Goal: Task Accomplishment & Management: Use online tool/utility

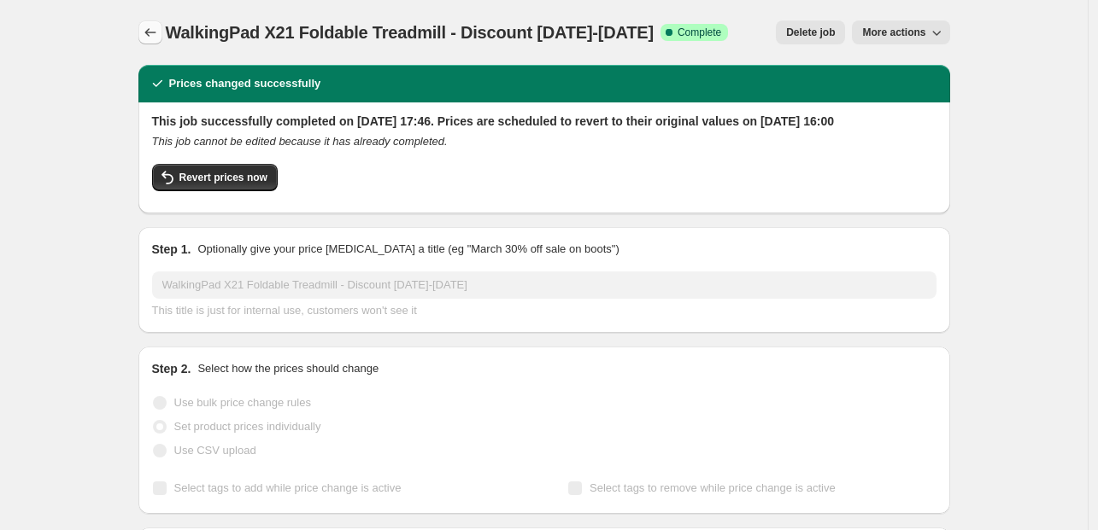
click at [159, 28] on icon "Price change jobs" at bounding box center [150, 32] width 17 height 17
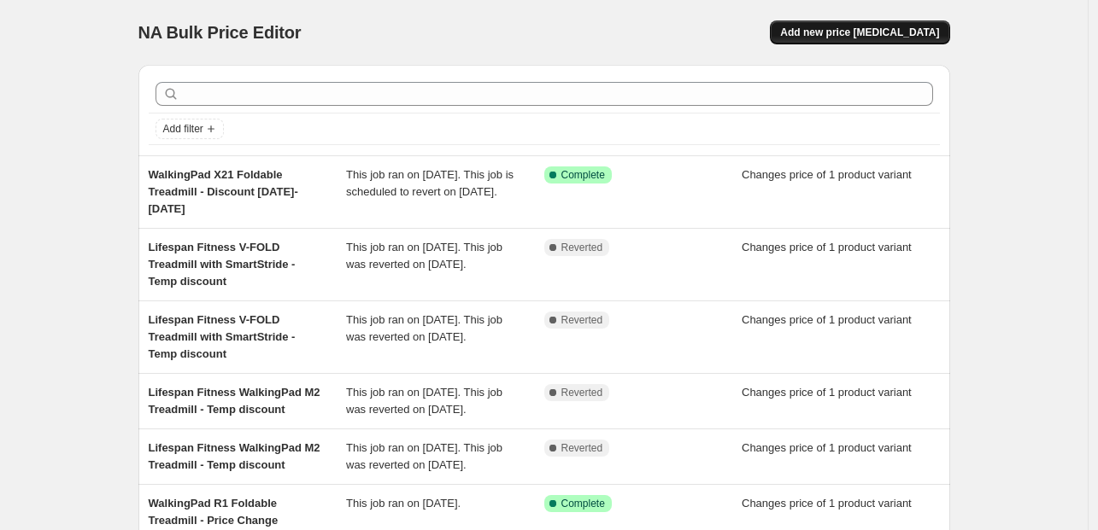
click at [822, 31] on span "Add new price [MEDICAL_DATA]" at bounding box center [859, 33] width 159 height 14
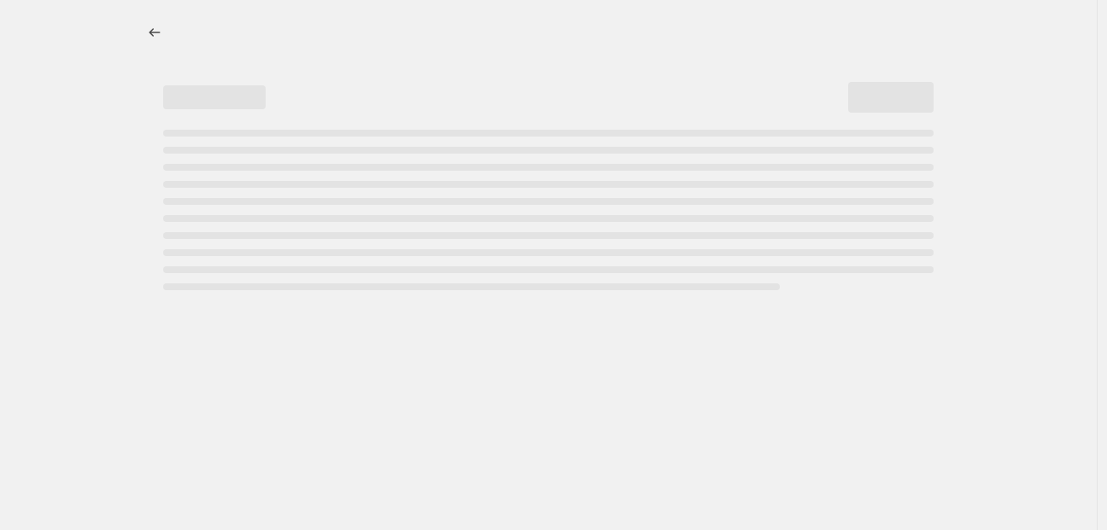
select select "percentage"
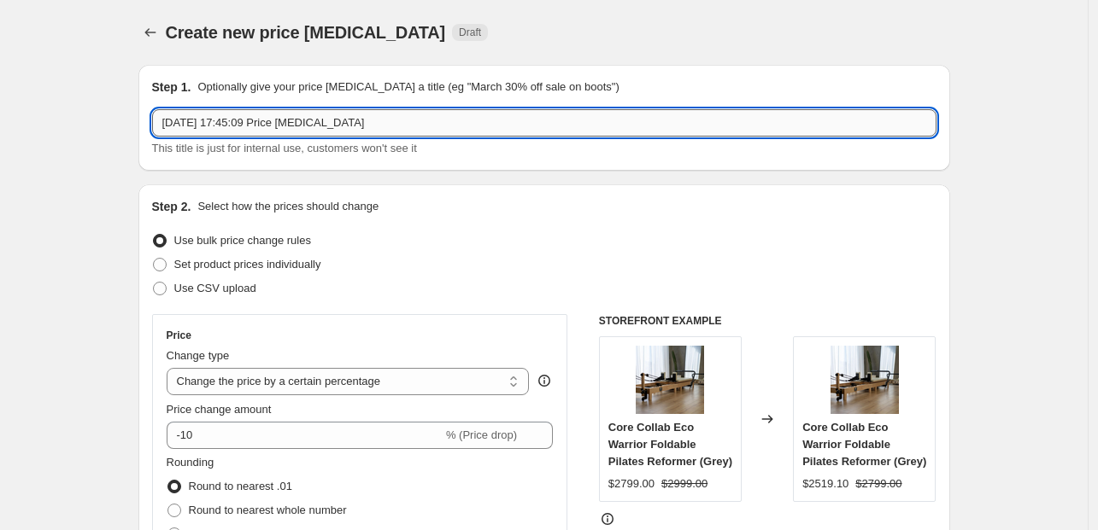
click at [269, 122] on input "[DATE] 17:45:09 Price [MEDICAL_DATA]" at bounding box center [544, 122] width 784 height 27
paste input "WalkingPad C2 Compact Folding Treadmill"
click at [486, 126] on input "WalkingPad C2 Compact Folding Treadmill - Discount [DATE]-[DATE]" at bounding box center [544, 122] width 784 height 27
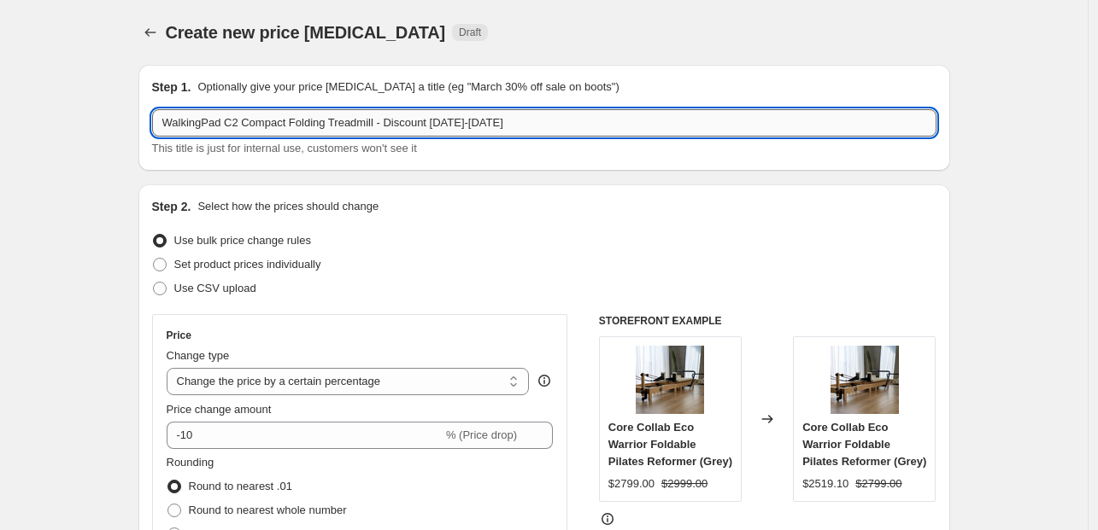
drag, startPoint x: 486, startPoint y: 126, endPoint x: 534, endPoint y: 126, distance: 47.8
click at [534, 126] on input "WalkingPad C2 Compact Folding Treadmill - Discount [DATE]-[DATE]" at bounding box center [544, 122] width 784 height 27
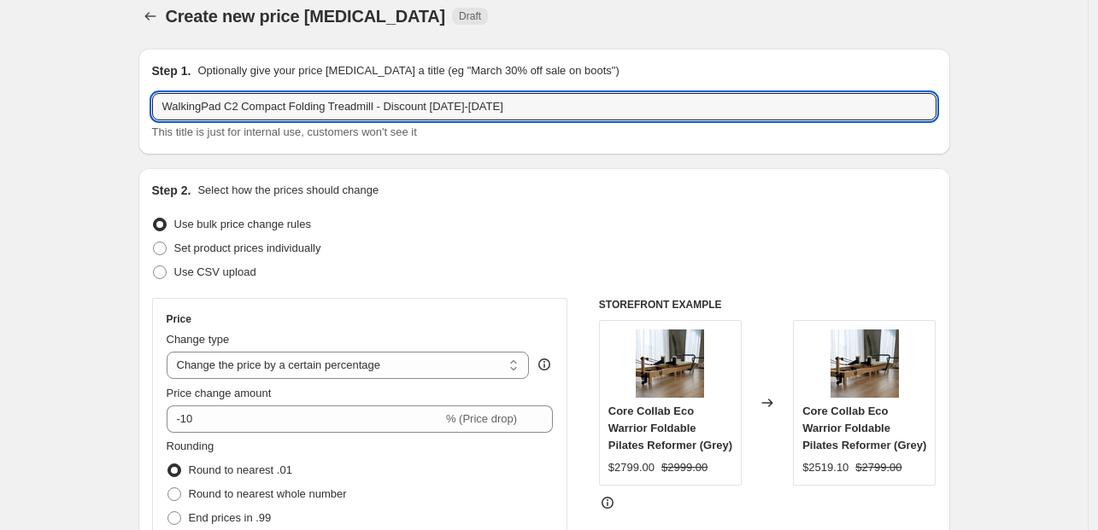
scroll to position [38, 0]
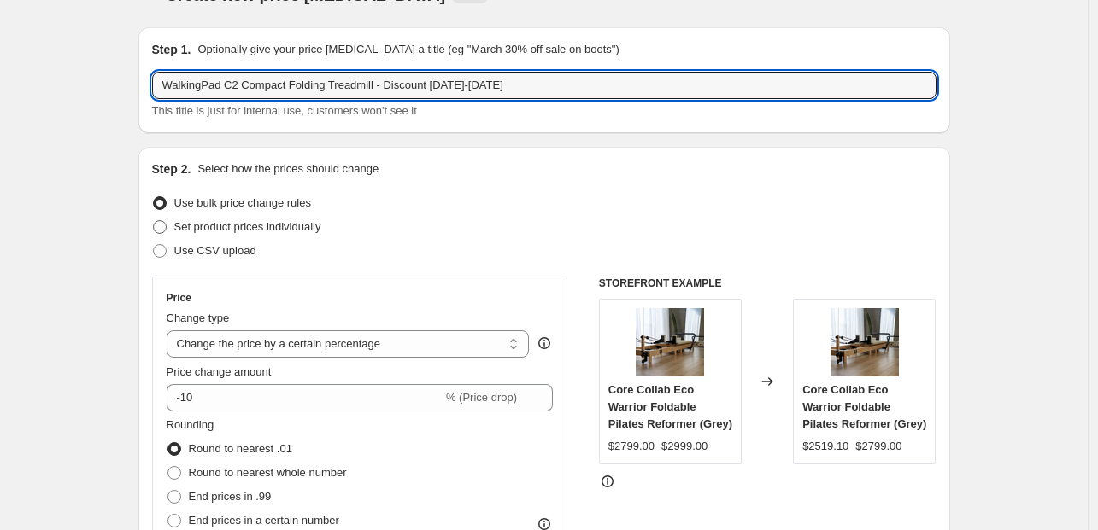
type input "WalkingPad C2 Compact Folding Treadmill - Discount [DATE]-[DATE]"
click at [294, 227] on span "Set product prices individually" at bounding box center [247, 226] width 147 height 13
click at [154, 221] on input "Set product prices individually" at bounding box center [153, 220] width 1 height 1
radio input "true"
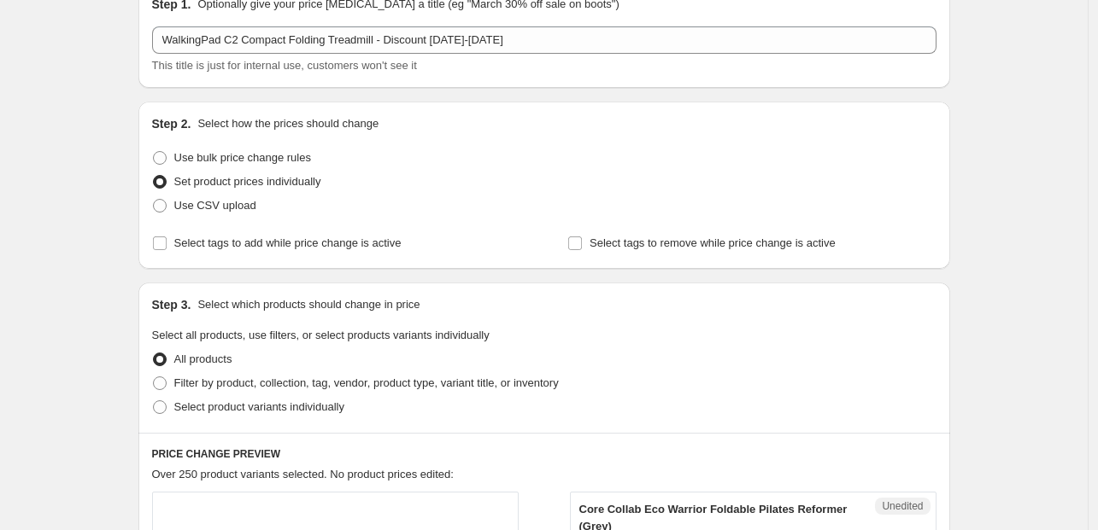
scroll to position [171, 0]
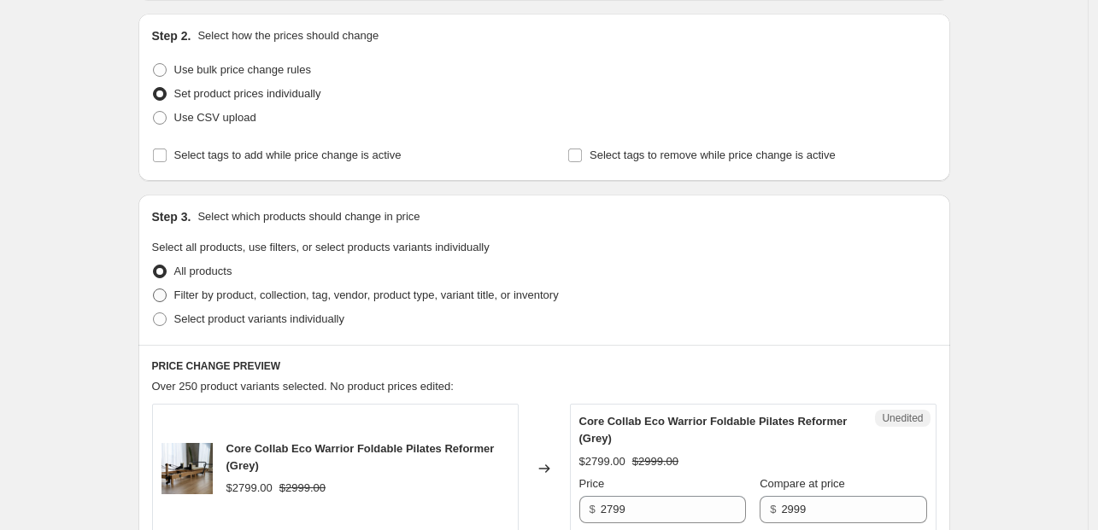
click at [280, 294] on span "Filter by product, collection, tag, vendor, product type, variant title, or inv…" at bounding box center [366, 295] width 384 height 13
click at [154, 290] on input "Filter by product, collection, tag, vendor, product type, variant title, or inv…" at bounding box center [153, 289] width 1 height 1
radio input "true"
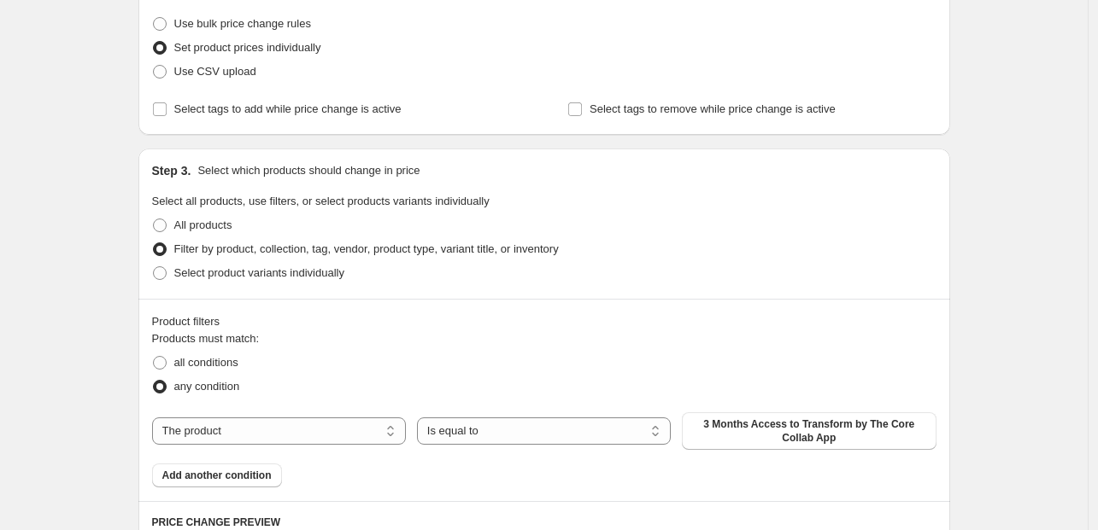
scroll to position [308, 0]
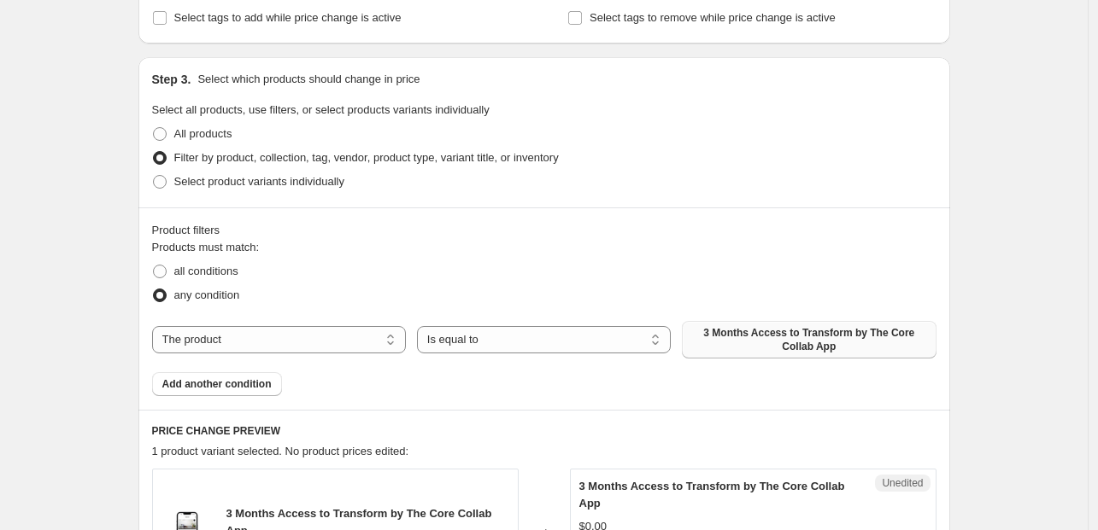
click at [746, 328] on span "3 Months Access to Transform by The Core Collab App" at bounding box center [808, 339] width 233 height 27
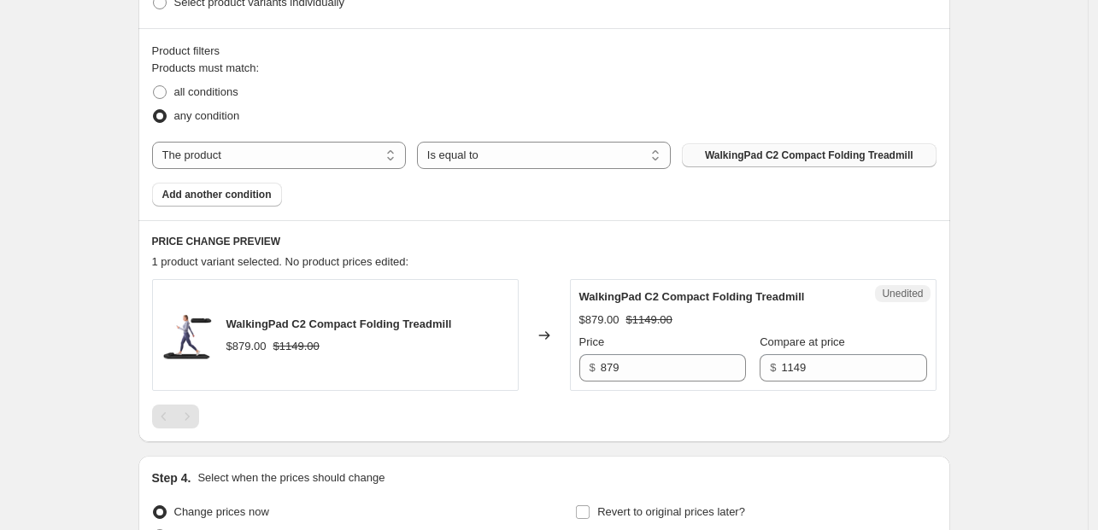
scroll to position [562, 0]
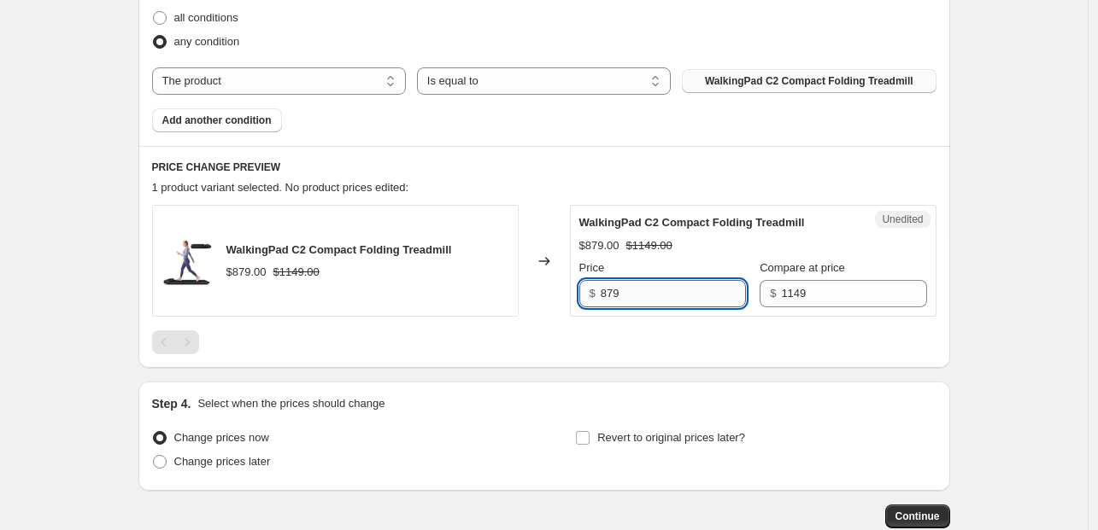
click at [616, 287] on input "879" at bounding box center [672, 293] width 145 height 27
click at [616, 287] on input "8ç9" at bounding box center [672, 293] width 145 height 27
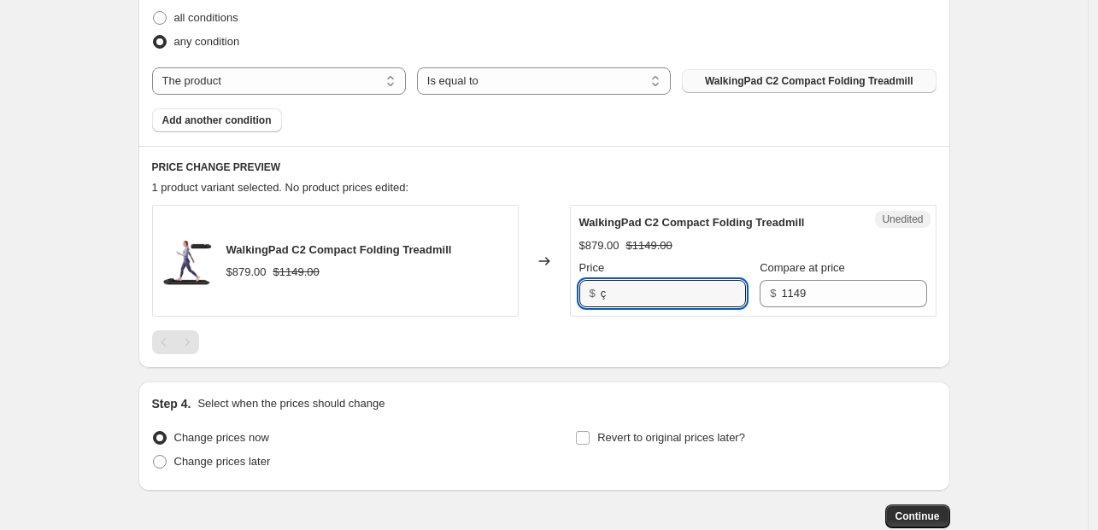
drag, startPoint x: 624, startPoint y: 292, endPoint x: 584, endPoint y: 296, distance: 40.4
click at [584, 296] on div "$ ç" at bounding box center [662, 293] width 167 height 27
paste input "$729.00"
click at [615, 287] on input "$729.00" at bounding box center [672, 293] width 145 height 27
type input "729.00"
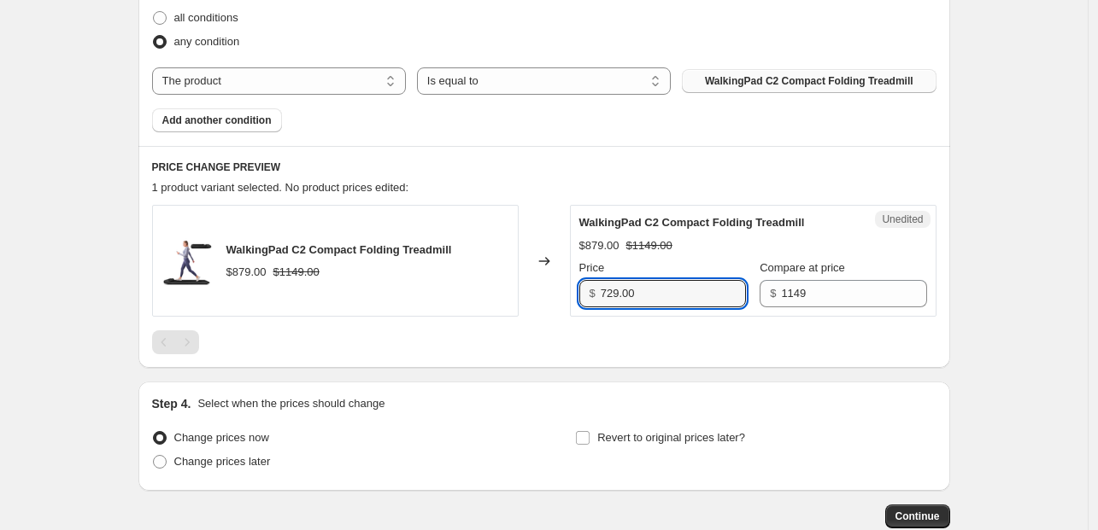
click at [645, 339] on div at bounding box center [544, 343] width 784 height 24
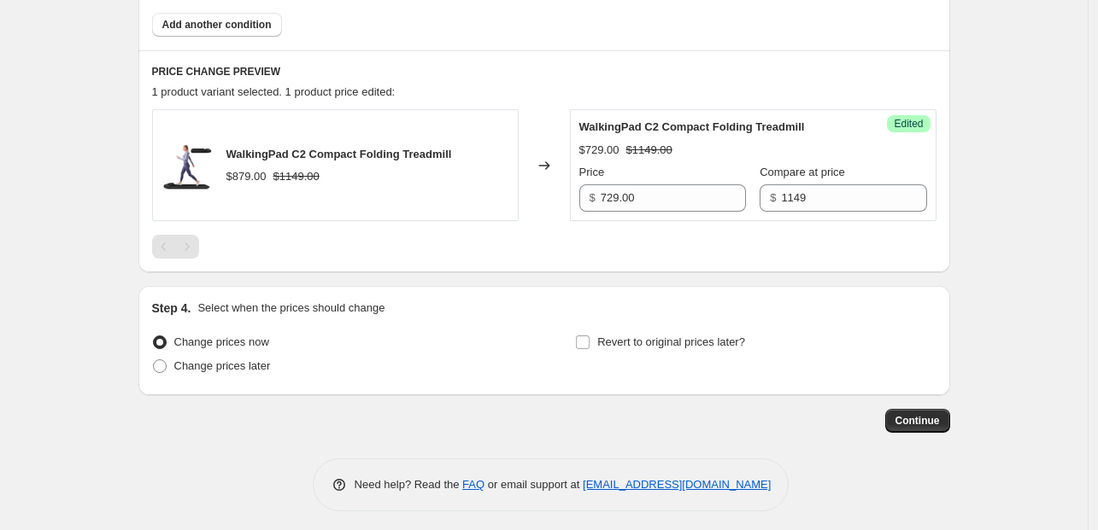
scroll to position [665, 0]
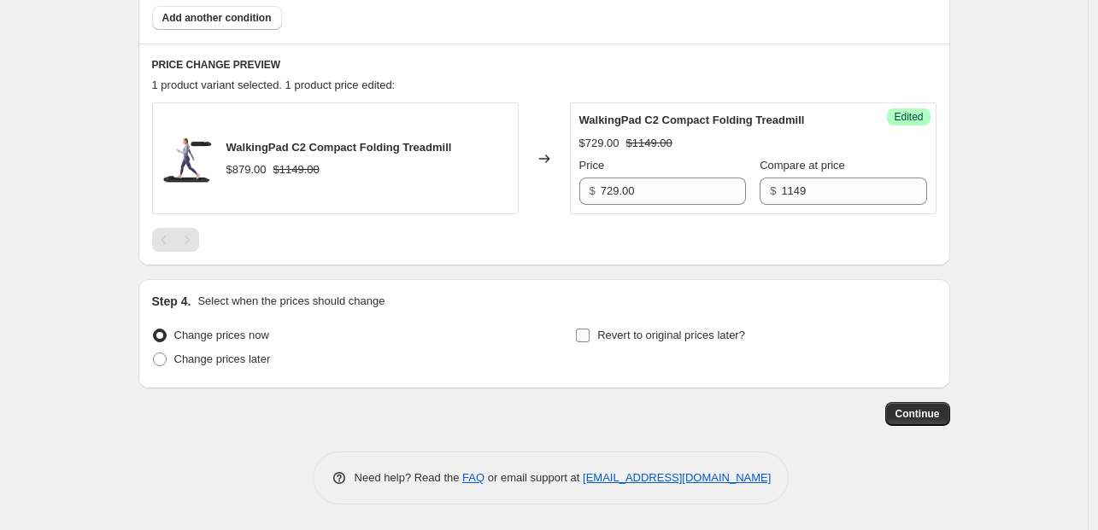
click at [637, 331] on span "Revert to original prices later?" at bounding box center [671, 335] width 148 height 13
click at [589, 331] on input "Revert to original prices later?" at bounding box center [583, 336] width 14 height 14
checkbox input "true"
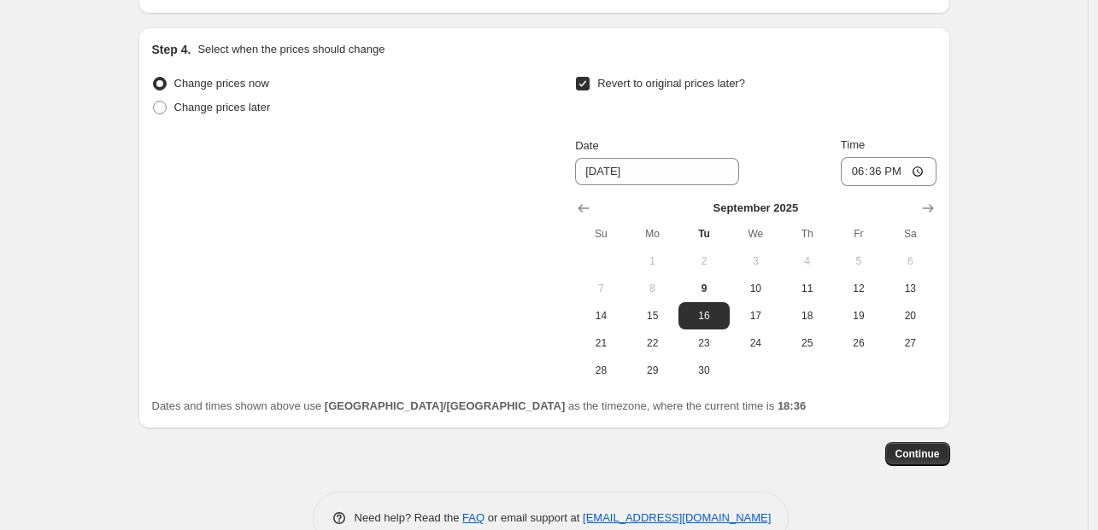
scroll to position [918, 0]
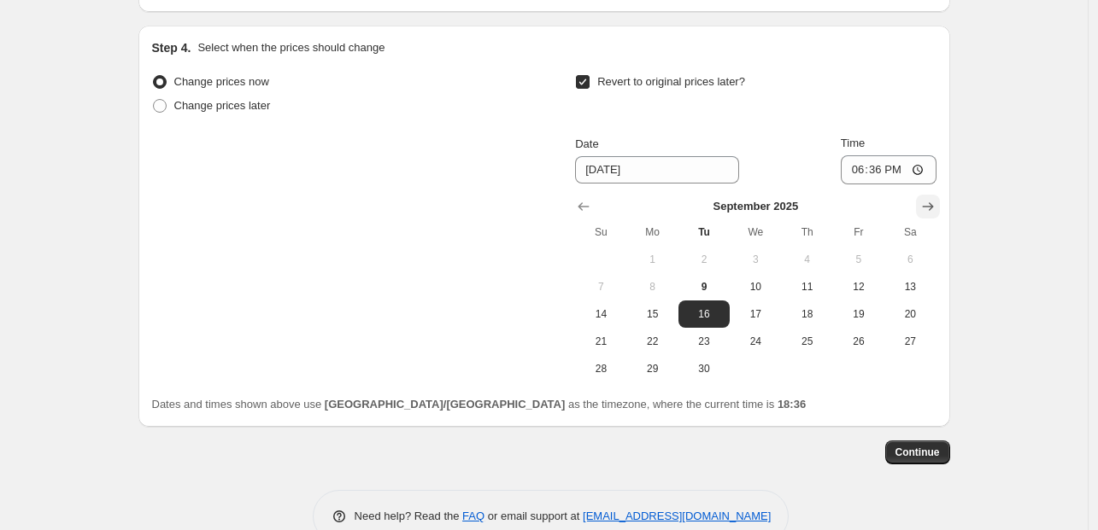
click at [930, 206] on icon "Show next month, October 2025" at bounding box center [927, 206] width 17 height 17
click at [856, 359] on button "31" at bounding box center [858, 368] width 51 height 27
type input "[DATE]"
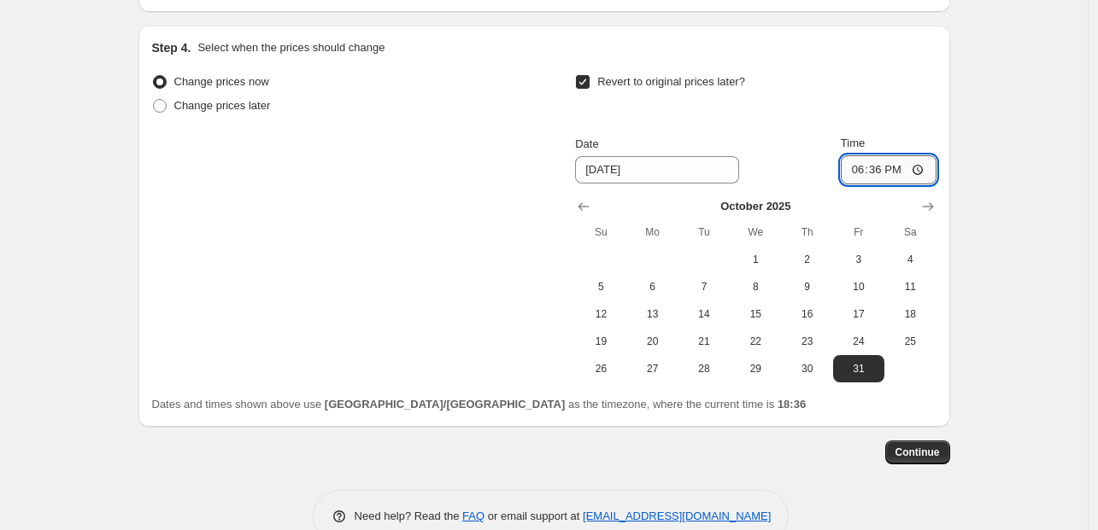
click at [856, 169] on input "18:36" at bounding box center [888, 169] width 96 height 29
type input "16:00"
click at [919, 451] on span "Continue" at bounding box center [917, 453] width 44 height 14
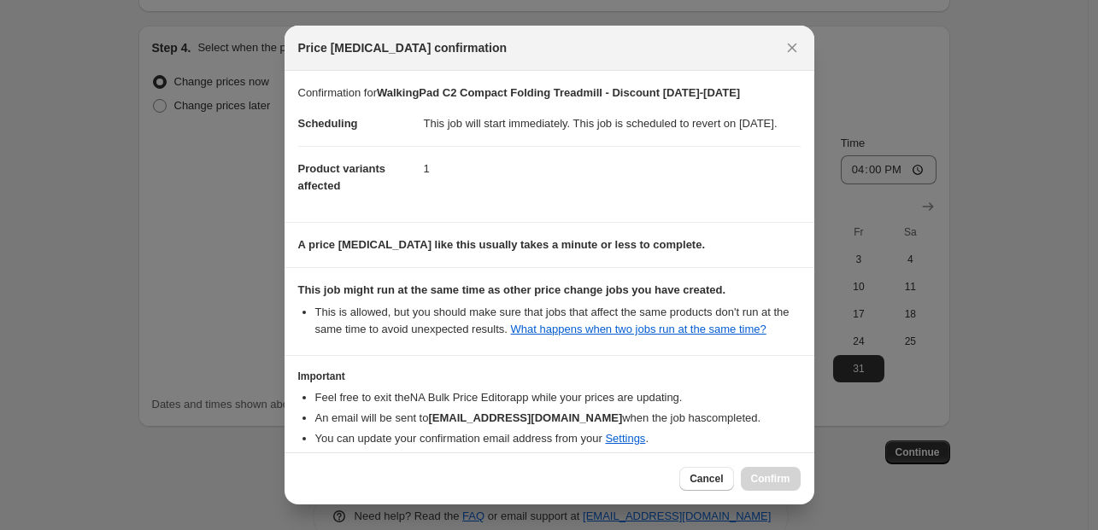
scroll to position [115, 0]
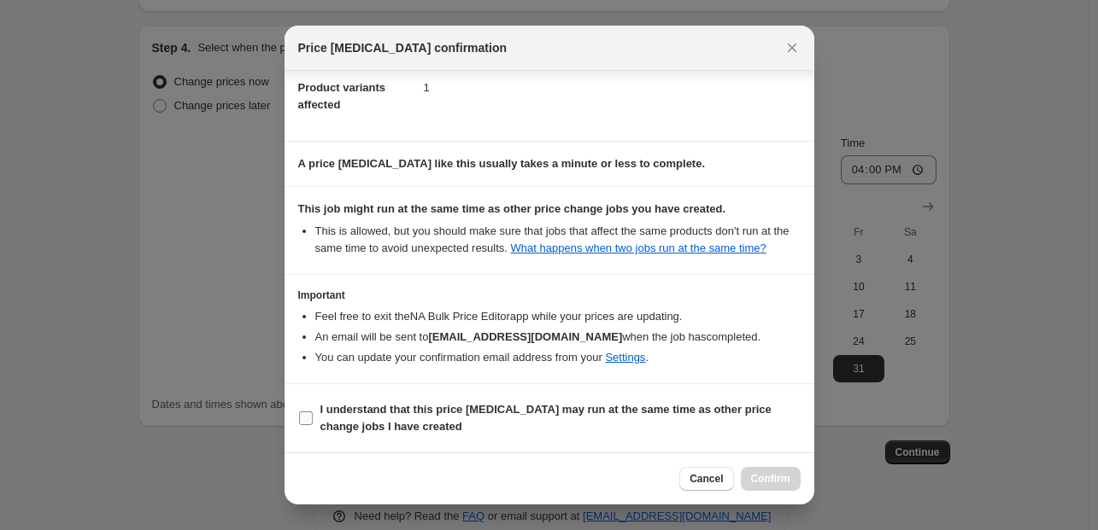
click at [507, 398] on label "I understand that this price [MEDICAL_DATA] may run at the same time as other p…" at bounding box center [549, 418] width 502 height 41
click at [313, 412] on input "I understand that this price [MEDICAL_DATA] may run at the same time as other p…" at bounding box center [306, 419] width 14 height 14
checkbox input "true"
click at [759, 478] on span "Confirm" at bounding box center [770, 479] width 39 height 14
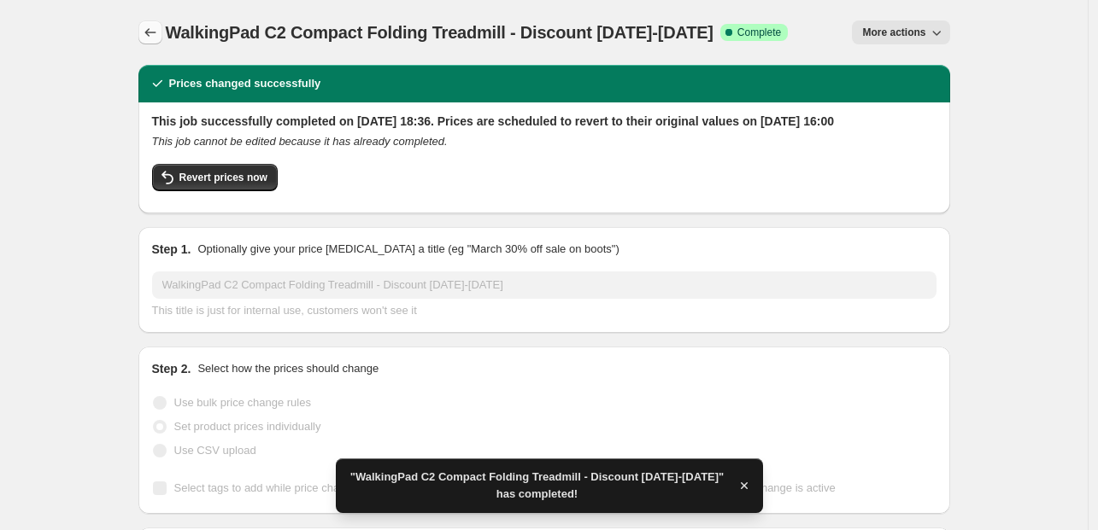
click at [150, 26] on icon "Price change jobs" at bounding box center [150, 32] width 17 height 17
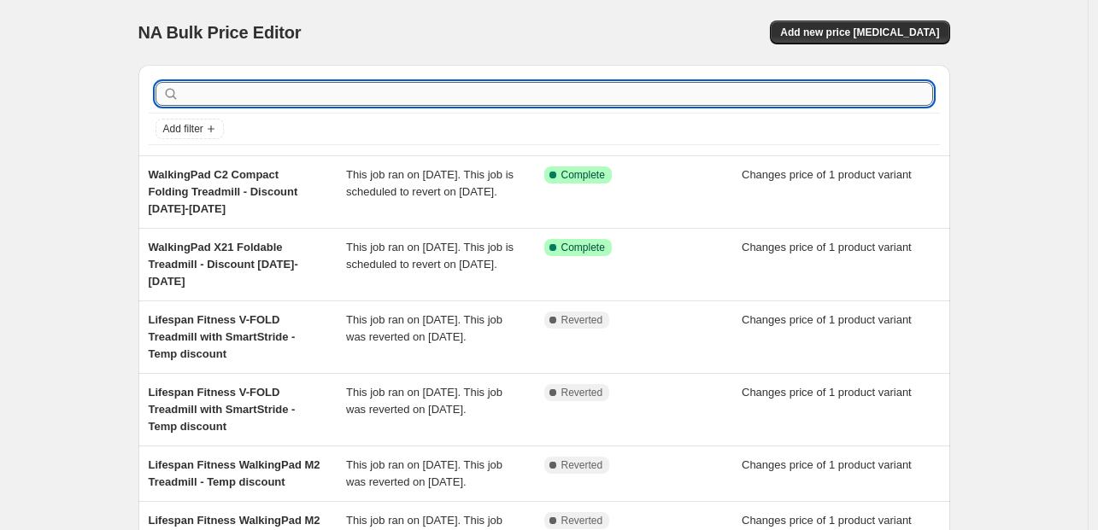
click at [249, 92] on input "text" at bounding box center [558, 94] width 750 height 24
click at [912, 31] on span "Add new price [MEDICAL_DATA]" at bounding box center [859, 33] width 159 height 14
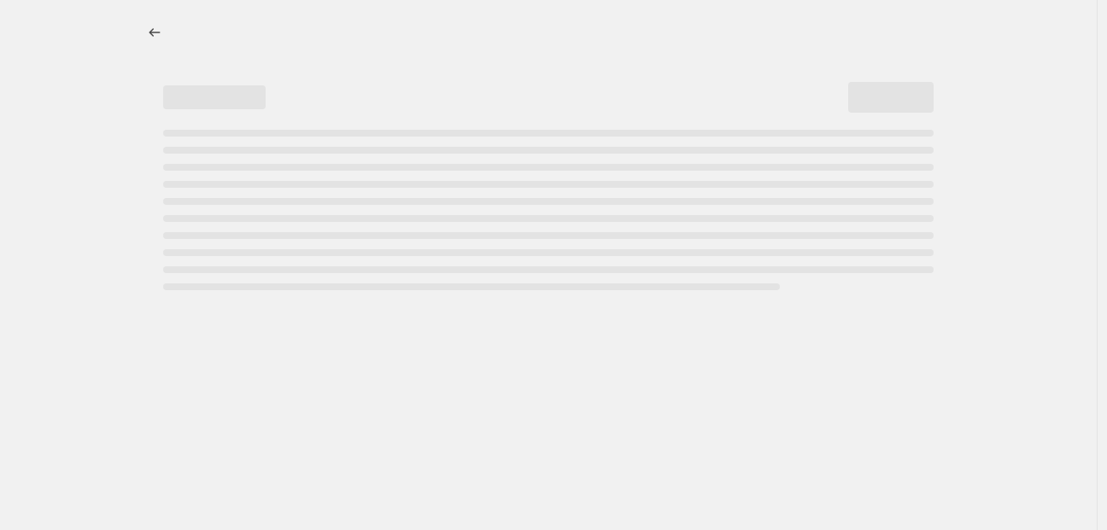
select select "percentage"
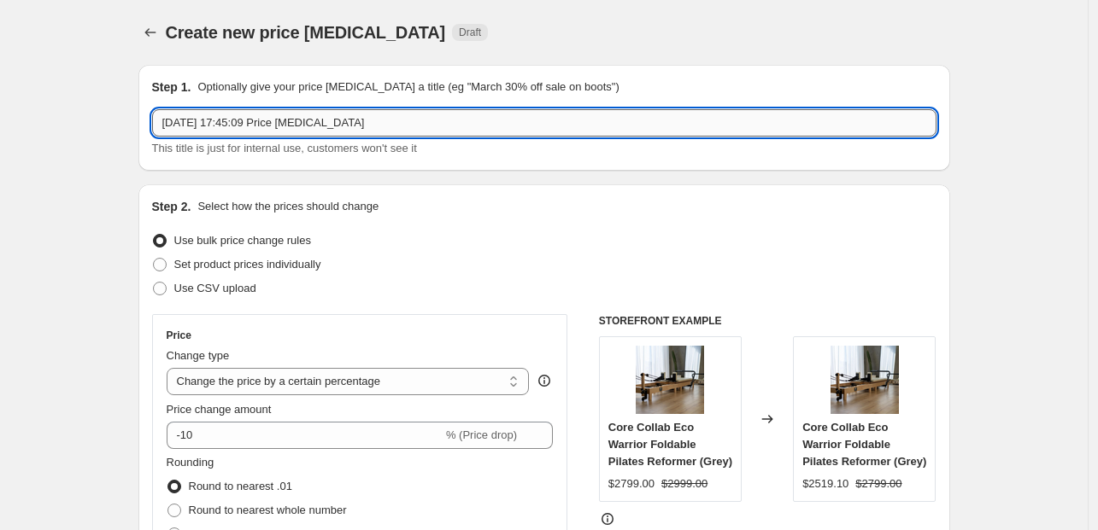
click at [338, 116] on input "[DATE] 17:45:09 Price [MEDICAL_DATA]" at bounding box center [544, 122] width 784 height 27
paste input "Lifespan Fitness Pilates Ring + Small and Medium Pilates Balls Pack"
type input "Lifespan Fitness Pilates Ring + Small and Medium Pilates Balls Pack - Discount …"
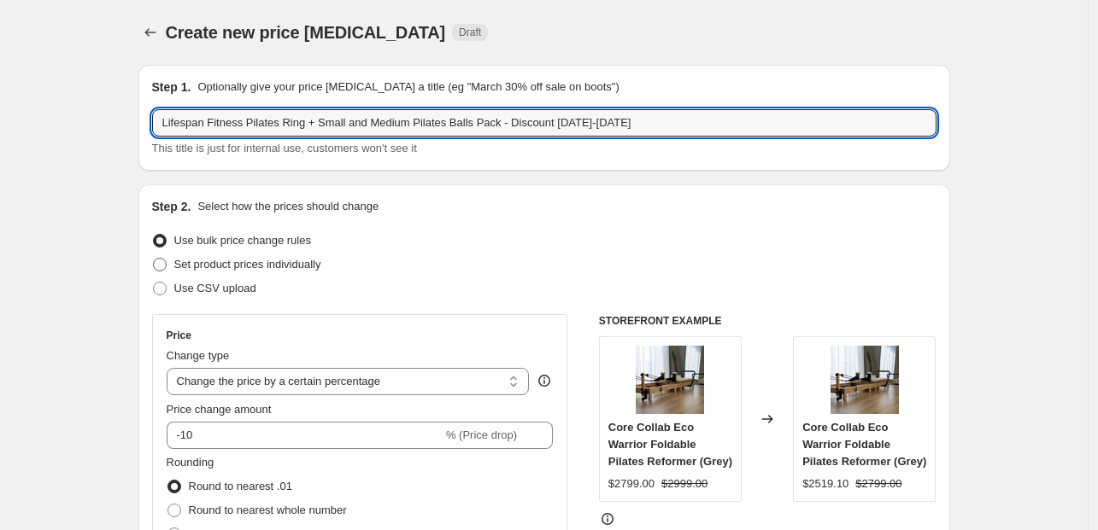
click at [256, 264] on span "Set product prices individually" at bounding box center [247, 264] width 147 height 13
click at [154, 259] on input "Set product prices individually" at bounding box center [153, 258] width 1 height 1
radio input "true"
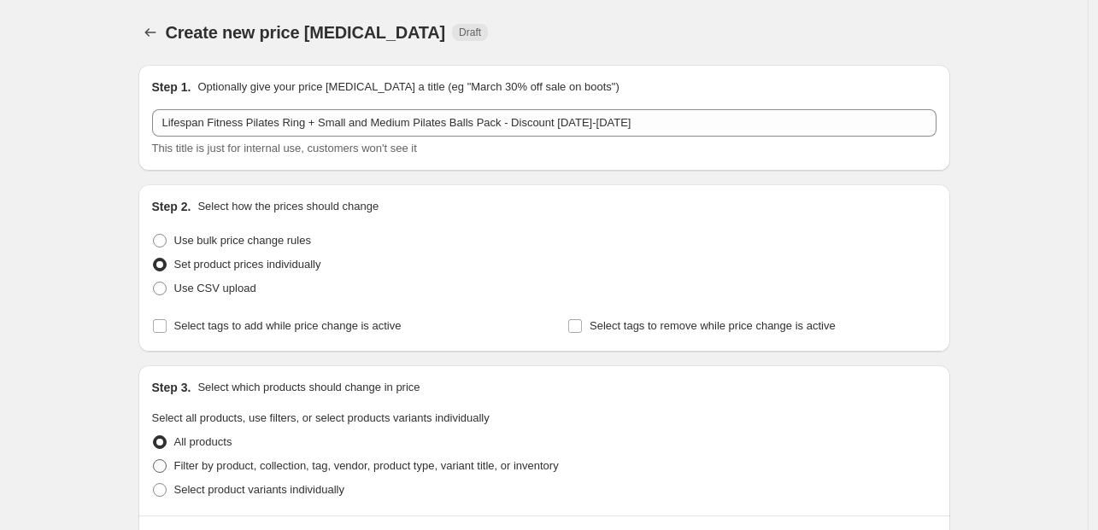
click at [294, 465] on span "Filter by product, collection, tag, vendor, product type, variant title, or inv…" at bounding box center [366, 466] width 384 height 13
click at [154, 460] on input "Filter by product, collection, tag, vendor, product type, variant title, or inv…" at bounding box center [153, 460] width 1 height 1
radio input "true"
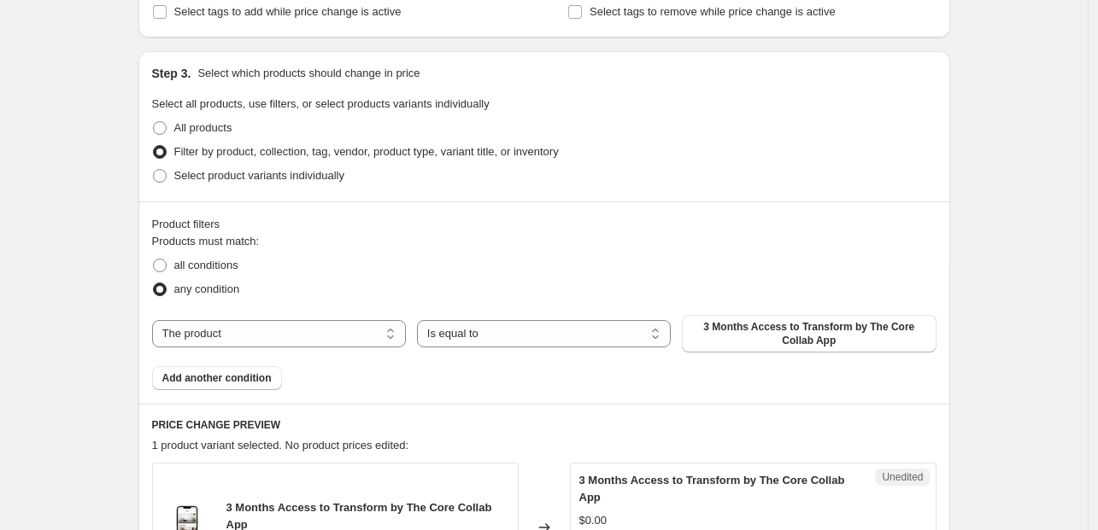
scroll to position [324, 0]
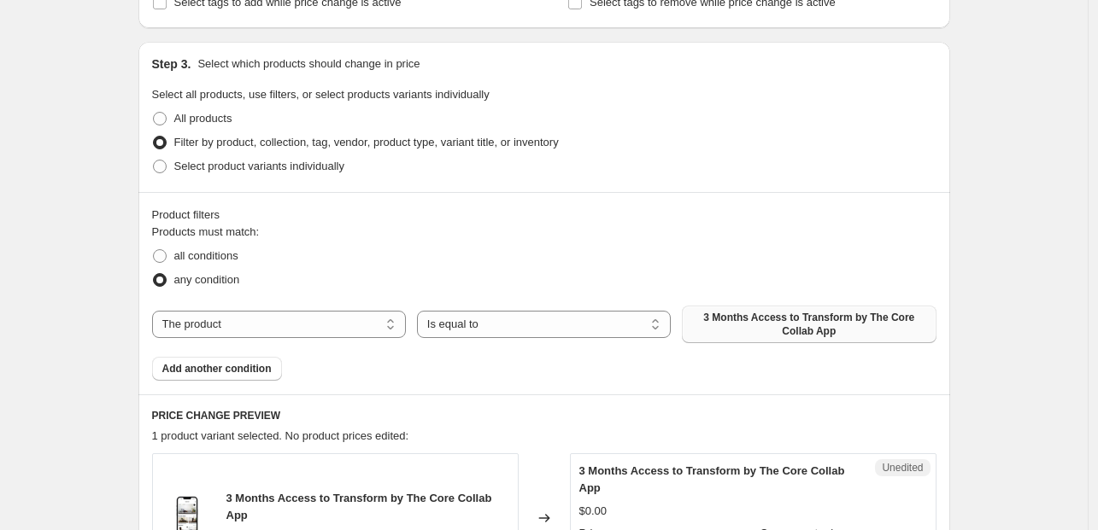
click at [802, 332] on span "3 Months Access to Transform by The Core Collab App" at bounding box center [808, 324] width 233 height 27
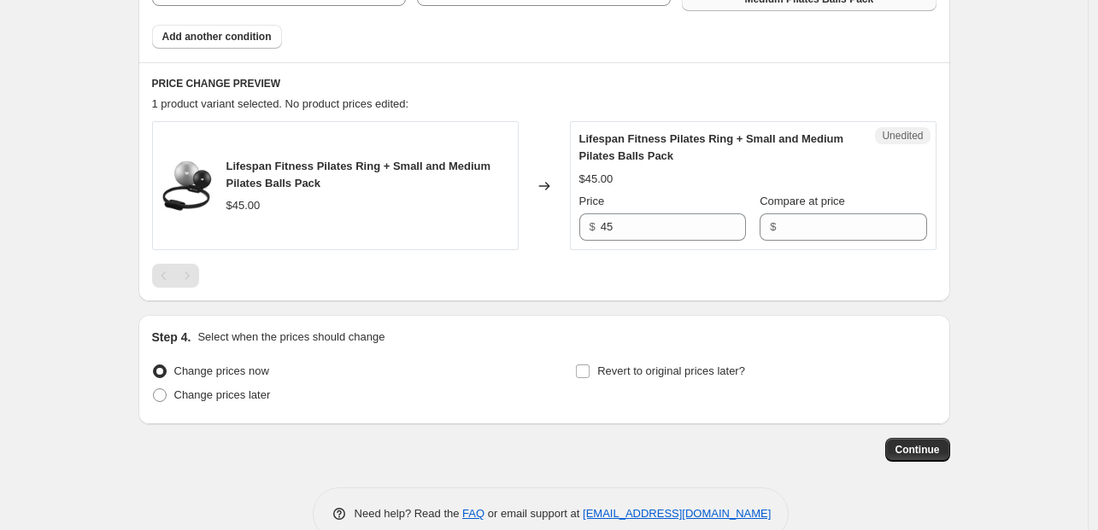
scroll to position [658, 0]
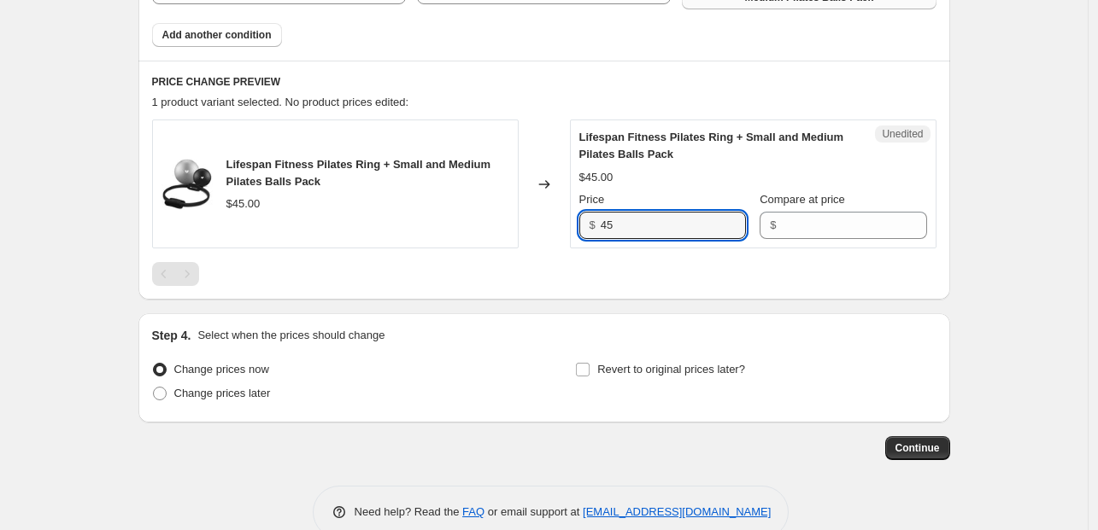
drag, startPoint x: 641, startPoint y: 220, endPoint x: 568, endPoint y: 220, distance: 73.5
click at [568, 220] on div "Lifespan Fitness Pilates Ring + Small and Medium Pilates Balls Pack $45.00 Chan…" at bounding box center [544, 184] width 784 height 129
type input "42"
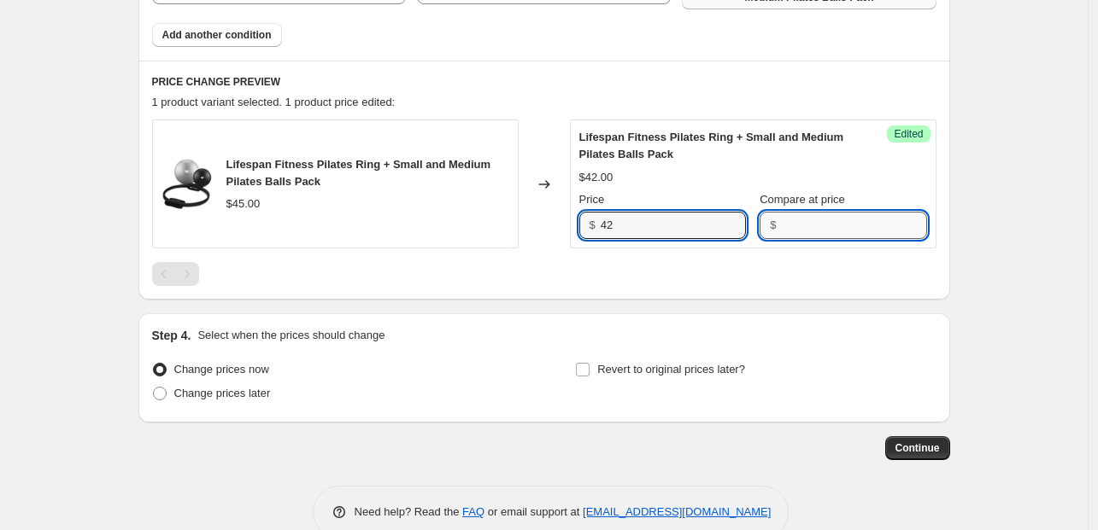
click at [815, 230] on input "Compare at price" at bounding box center [853, 225] width 145 height 27
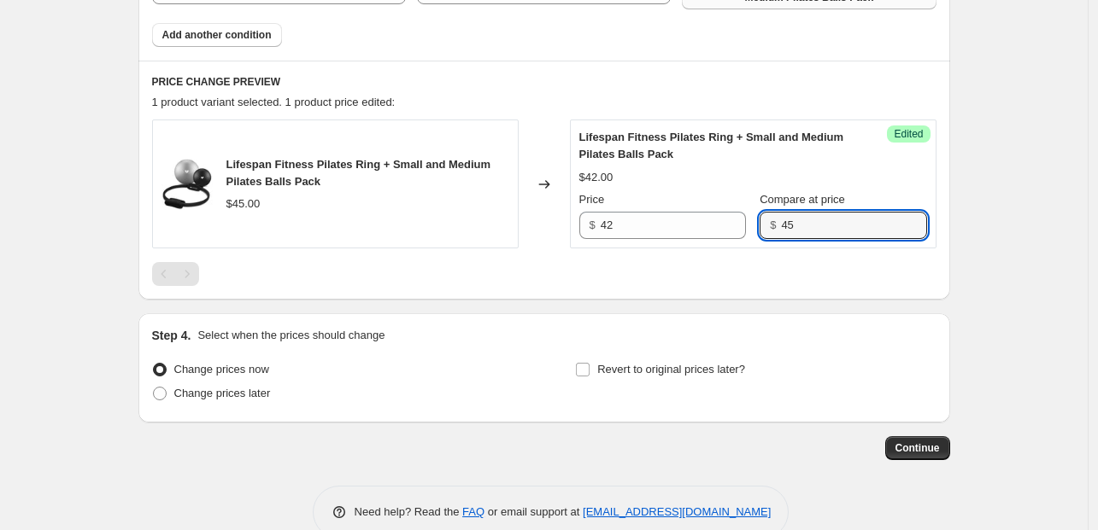
type input "45"
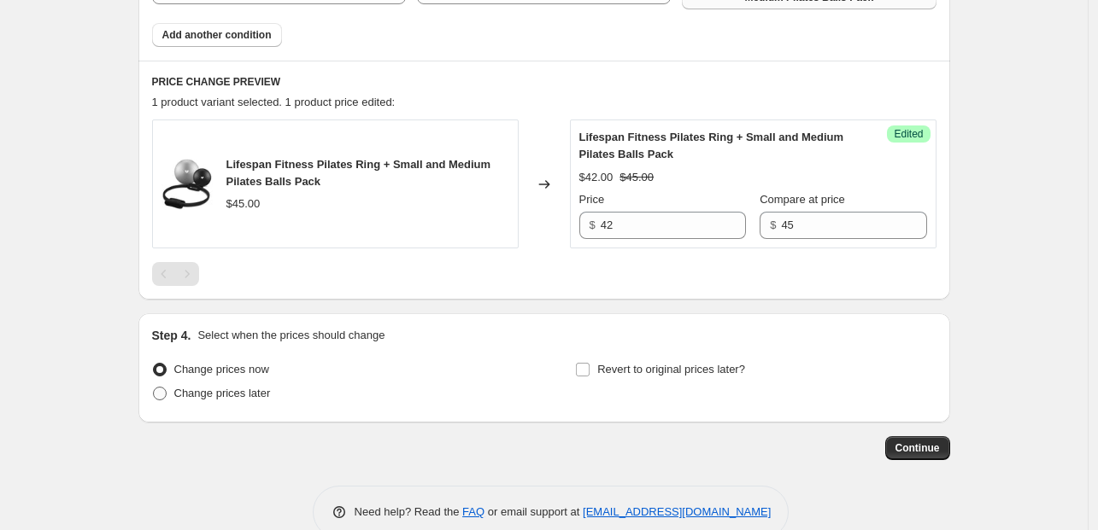
click at [268, 389] on span "Change prices later" at bounding box center [222, 393] width 97 height 13
click at [154, 388] on input "Change prices later" at bounding box center [153, 387] width 1 height 1
radio input "true"
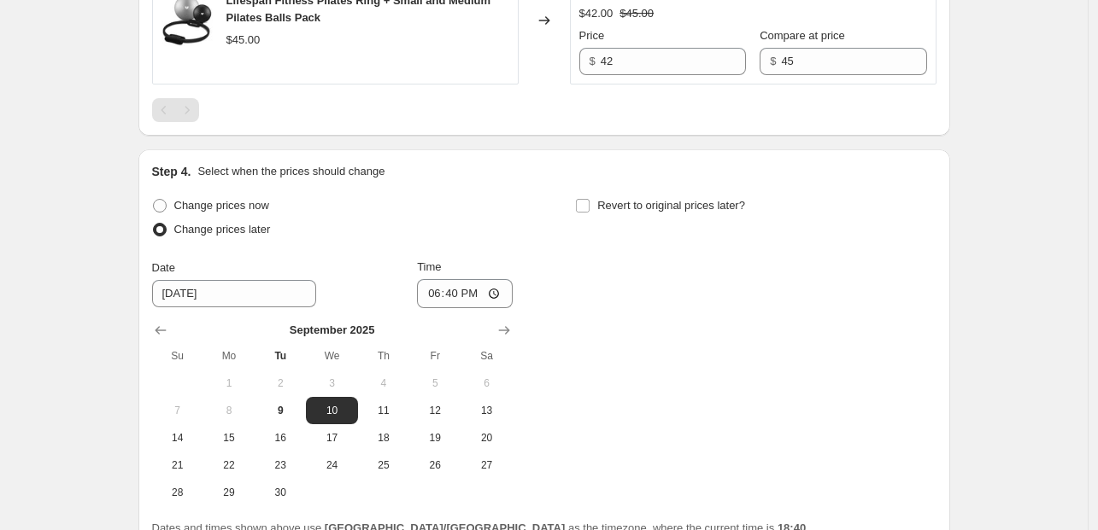
scroll to position [835, 0]
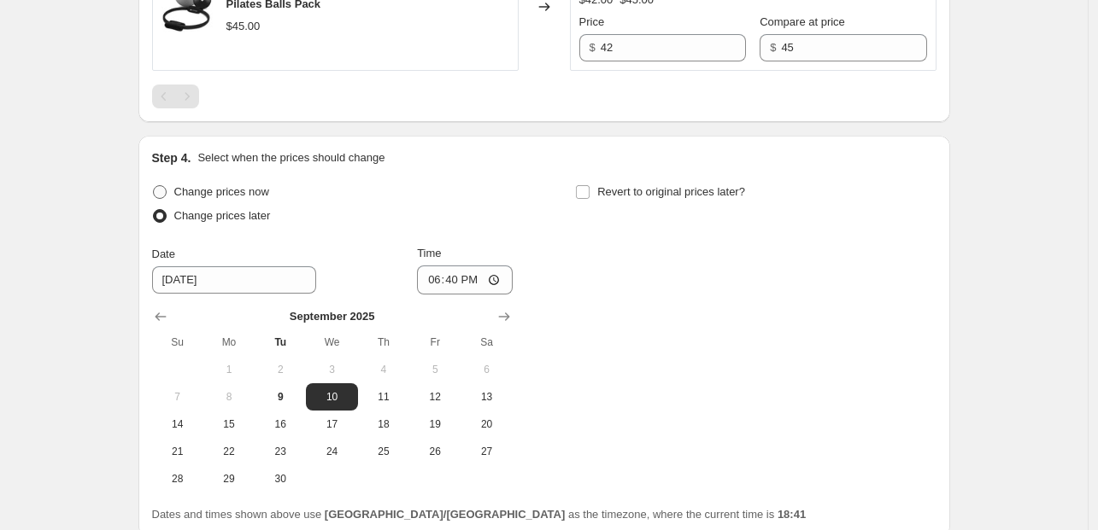
click at [214, 191] on span "Change prices now" at bounding box center [221, 191] width 95 height 13
click at [154, 186] on input "Change prices now" at bounding box center [153, 185] width 1 height 1
radio input "true"
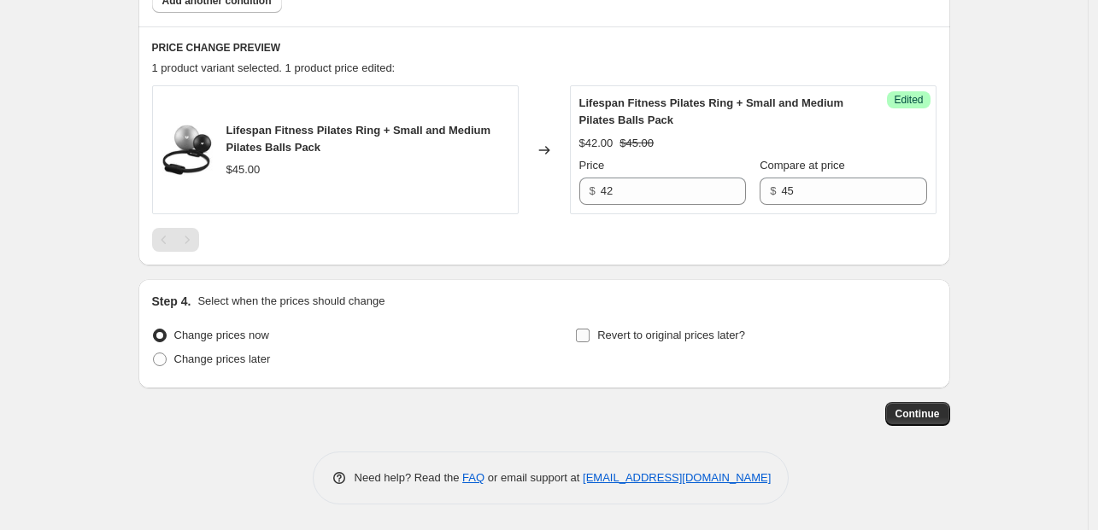
click at [637, 340] on span "Revert to original prices later?" at bounding box center [671, 335] width 148 height 13
click at [589, 340] on input "Revert to original prices later?" at bounding box center [583, 336] width 14 height 14
checkbox input "true"
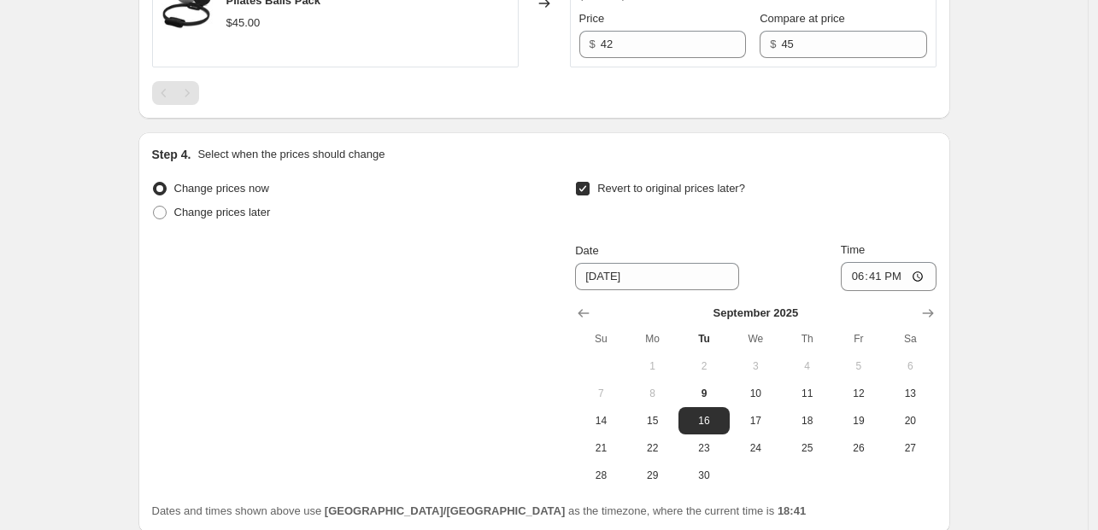
scroll to position [840, 0]
click at [927, 306] on icon "Show next month, October 2025" at bounding box center [927, 312] width 17 height 17
click at [712, 389] on span "7" at bounding box center [704, 393] width 38 height 14
type input "[DATE]"
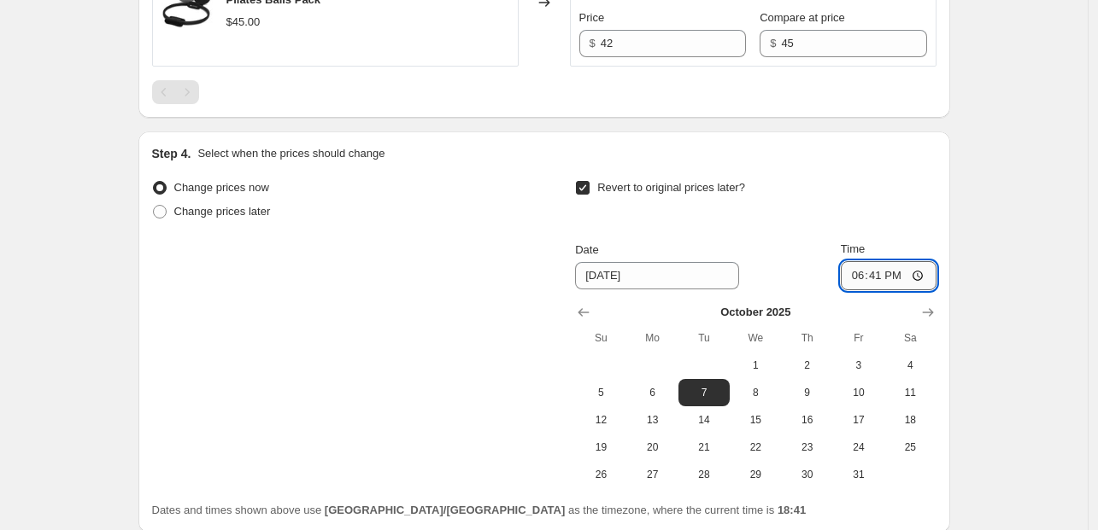
click at [856, 278] on input "18:41" at bounding box center [888, 275] width 96 height 29
type input "16:00"
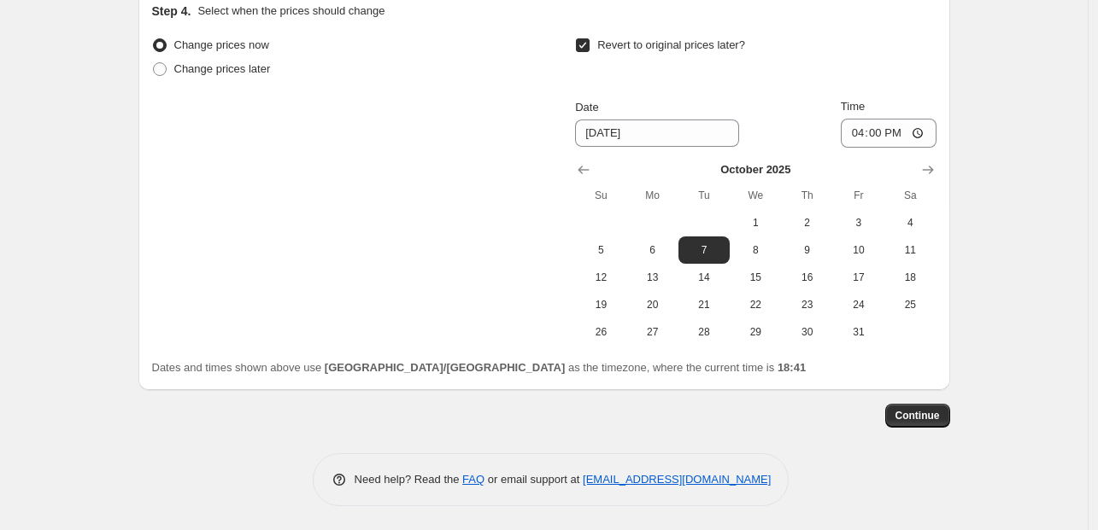
scroll to position [984, 0]
click at [908, 417] on span "Continue" at bounding box center [917, 414] width 44 height 14
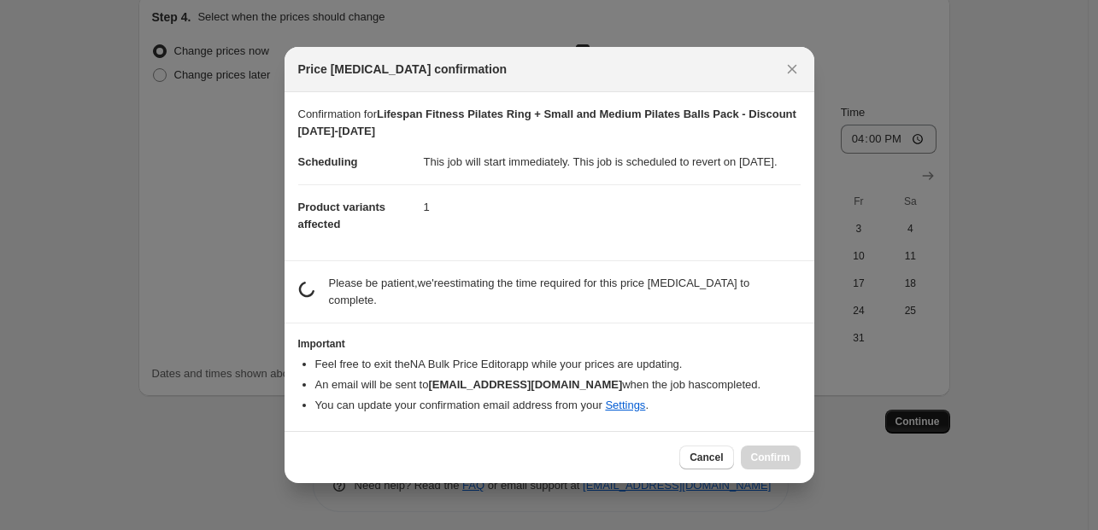
scroll to position [0, 0]
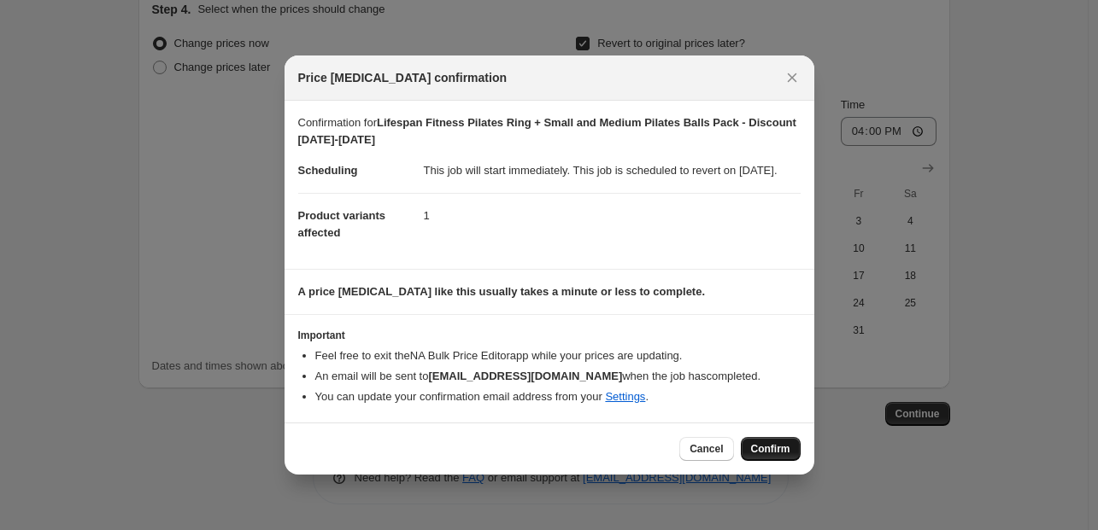
click at [751, 456] on span "Confirm" at bounding box center [770, 449] width 39 height 14
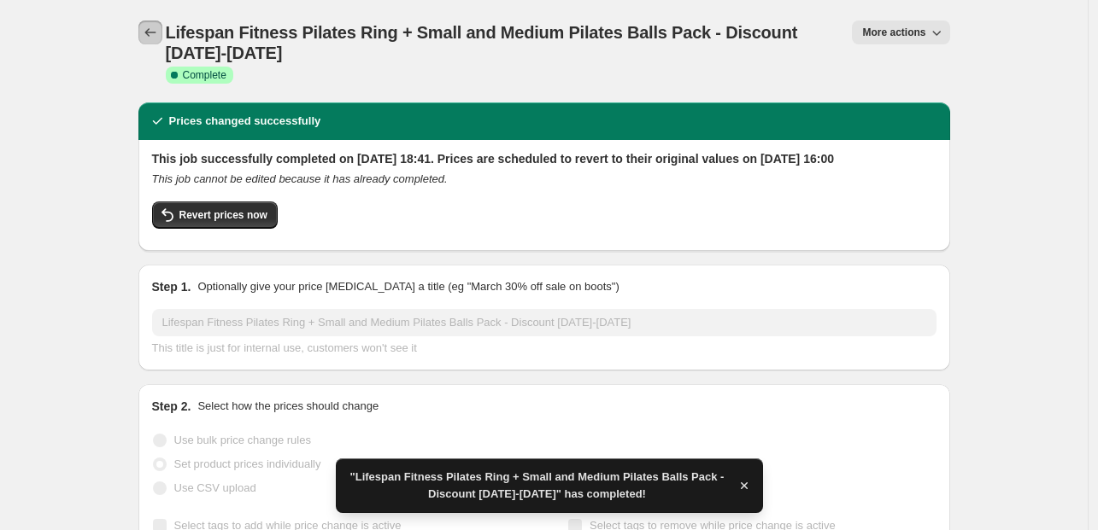
click at [153, 35] on icon "Price change jobs" at bounding box center [150, 32] width 17 height 17
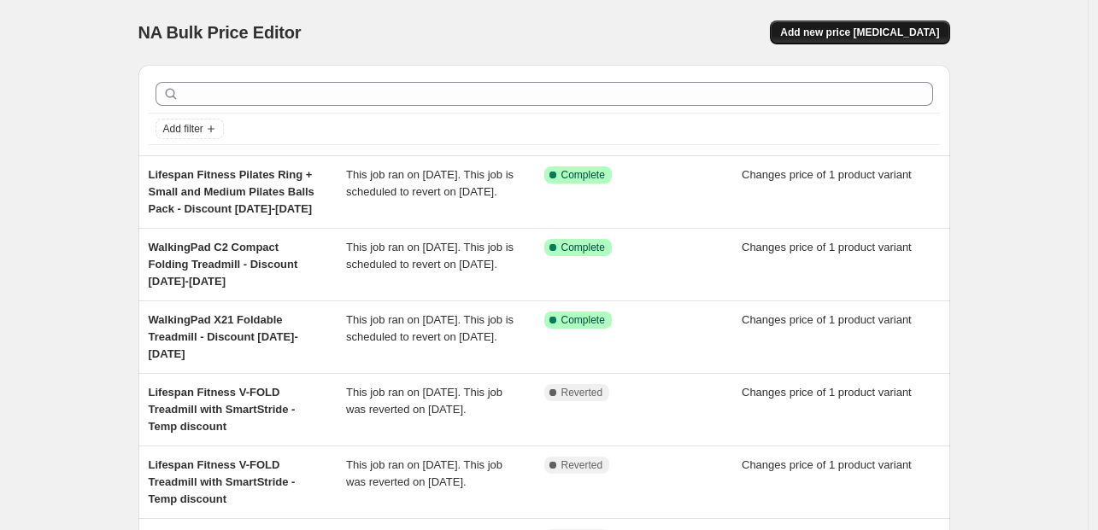
click at [867, 29] on span "Add new price [MEDICAL_DATA]" at bounding box center [859, 33] width 159 height 14
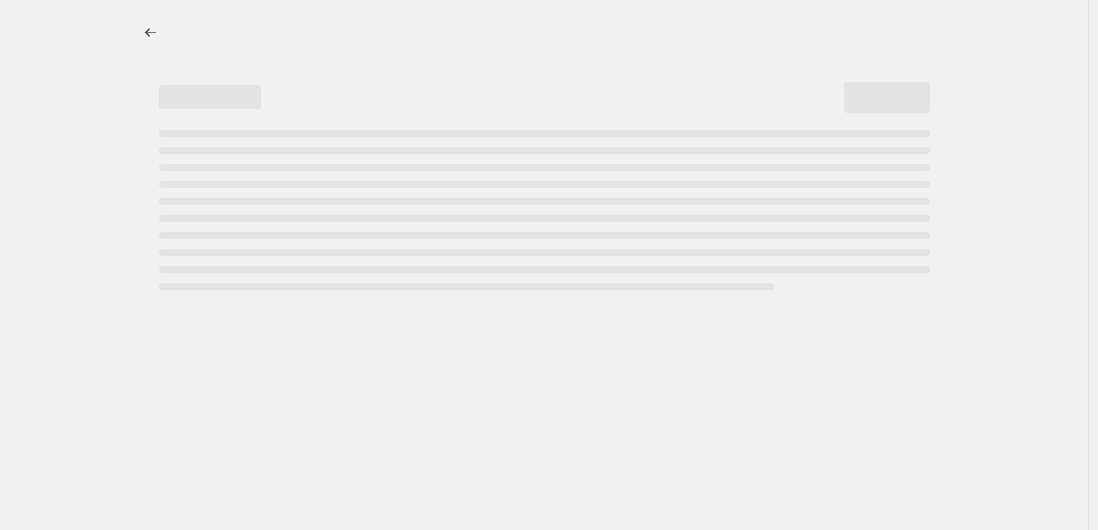
select select "percentage"
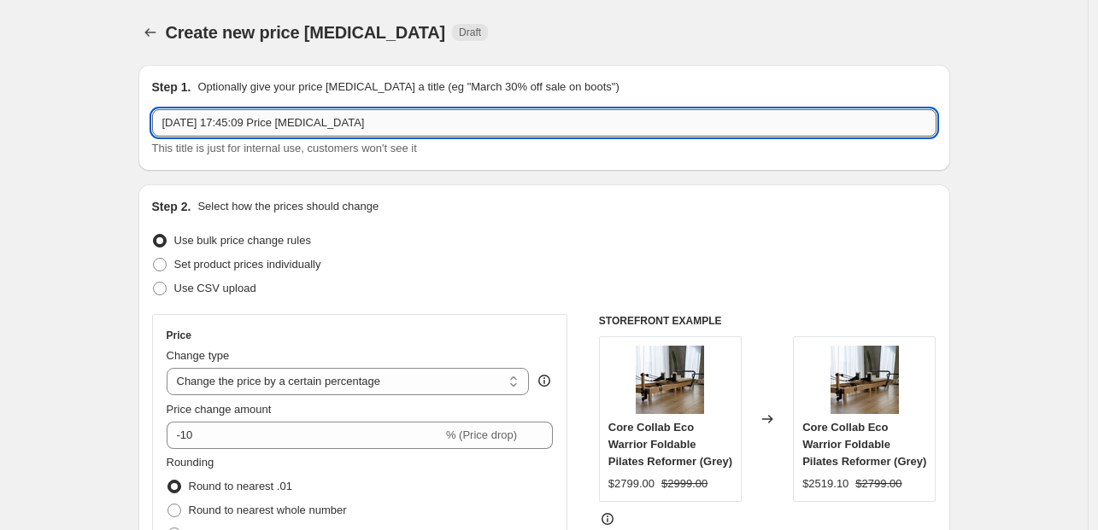
click at [307, 123] on input "[DATE] 17:45:09 Price [MEDICAL_DATA]" at bounding box center [544, 122] width 784 height 27
paste input "Lifespan Fitness V-FOLD Treadmill with SmartStride"
type input "Lifespan Fitness V-FOLD Treadmill with SmartStride - Discount [DATE]-[DATE]"
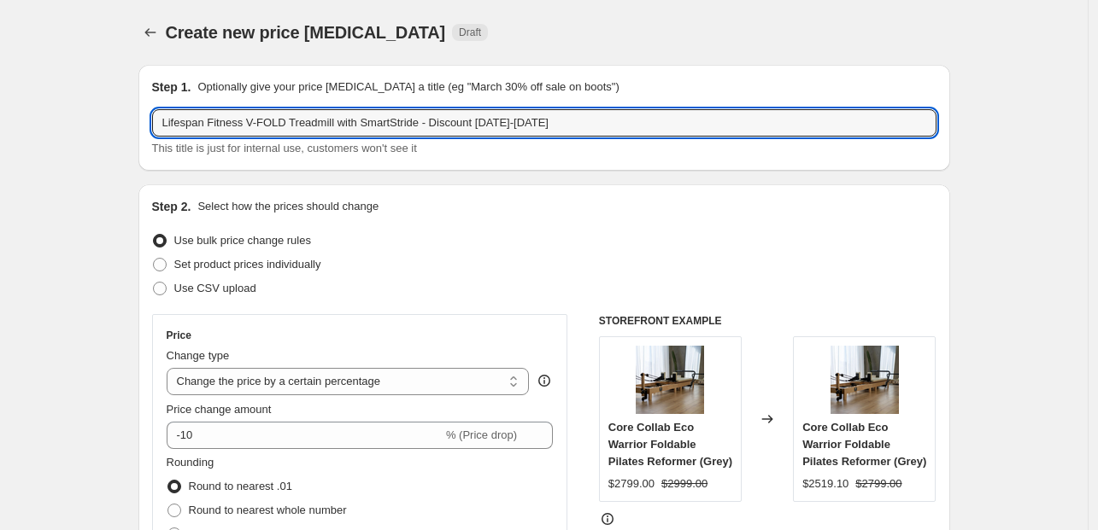
click at [424, 246] on div "Use bulk price change rules" at bounding box center [544, 241] width 784 height 24
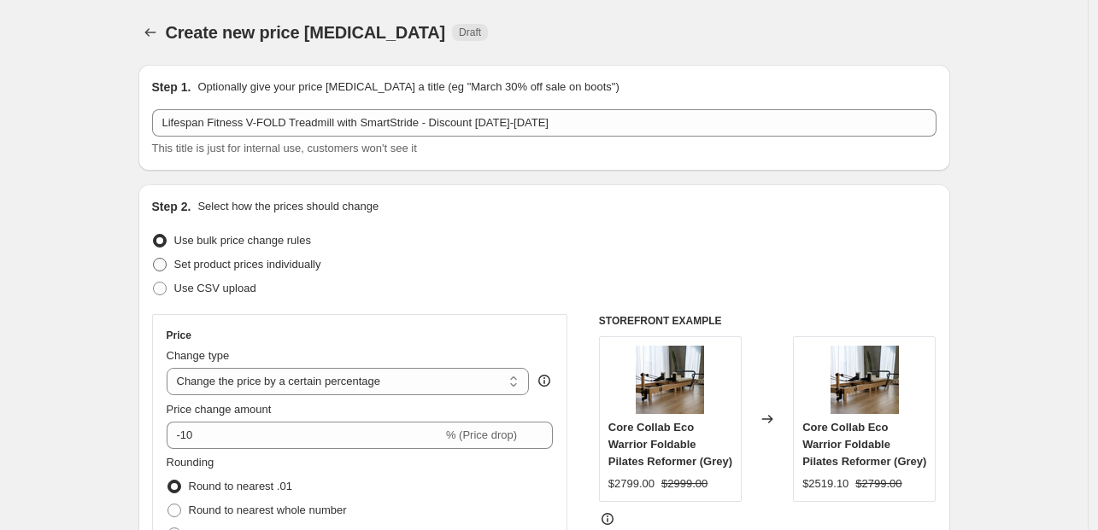
click at [321, 266] on span "Set product prices individually" at bounding box center [247, 264] width 147 height 13
click at [154, 259] on input "Set product prices individually" at bounding box center [153, 258] width 1 height 1
radio input "true"
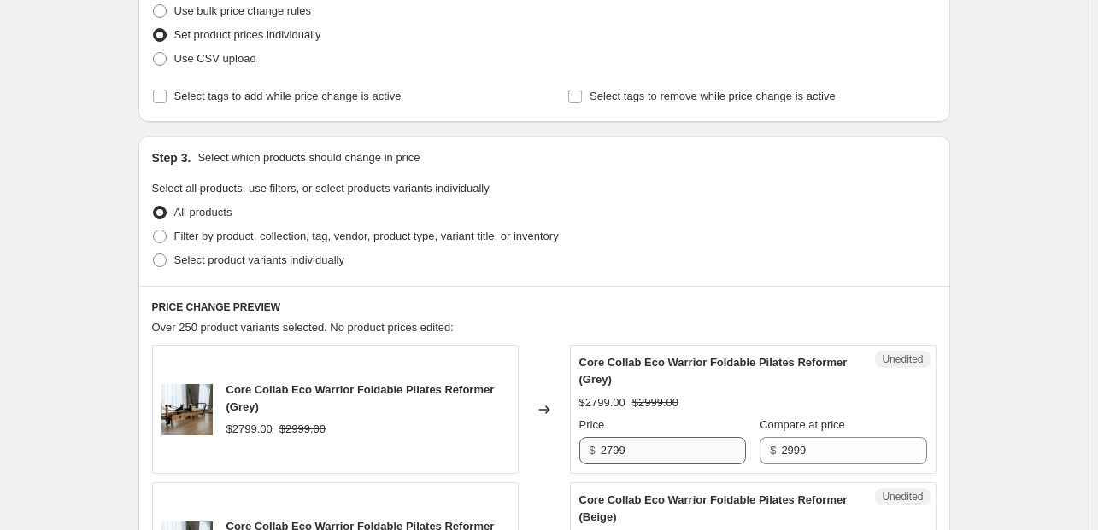
scroll to position [232, 0]
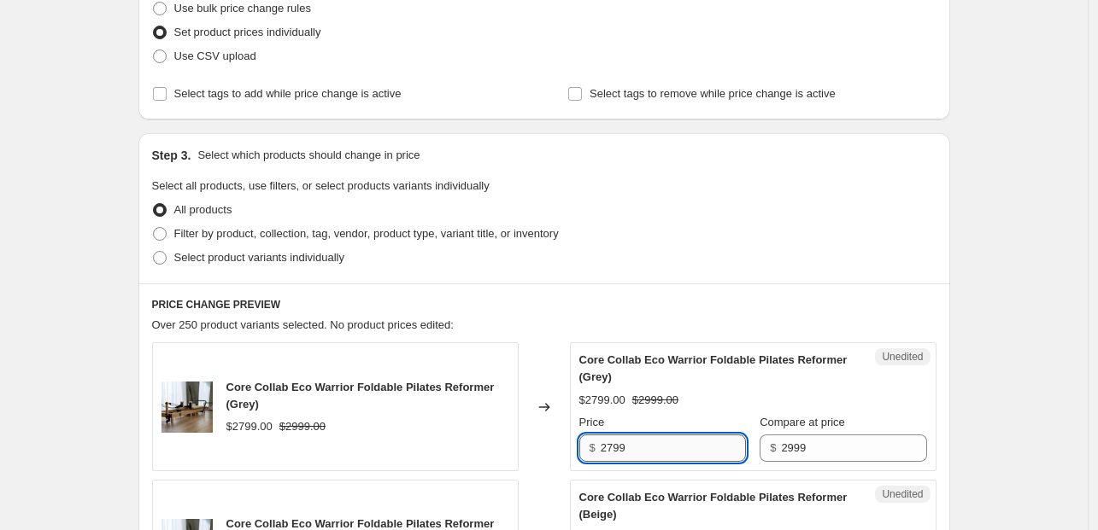
click at [615, 445] on input "2799" at bounding box center [672, 448] width 145 height 27
click at [307, 236] on span "Filter by product, collection, tag, vendor, product type, variant title, or inv…" at bounding box center [366, 233] width 384 height 13
click at [154, 228] on input "Filter by product, collection, tag, vendor, product type, variant title, or inv…" at bounding box center [153, 227] width 1 height 1
radio input "true"
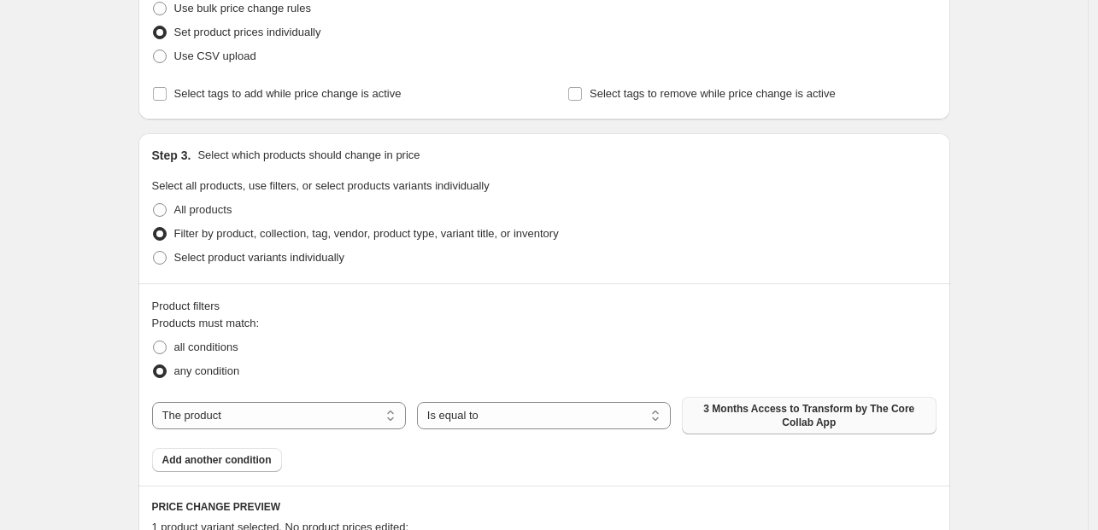
click at [791, 419] on span "3 Months Access to Transform by The Core Collab App" at bounding box center [808, 415] width 233 height 27
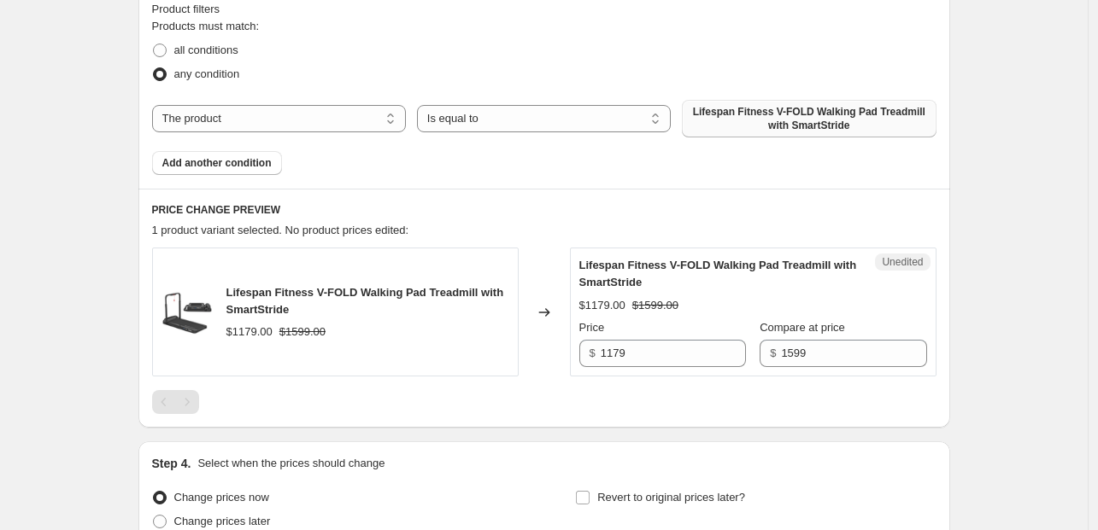
scroll to position [618, 0]
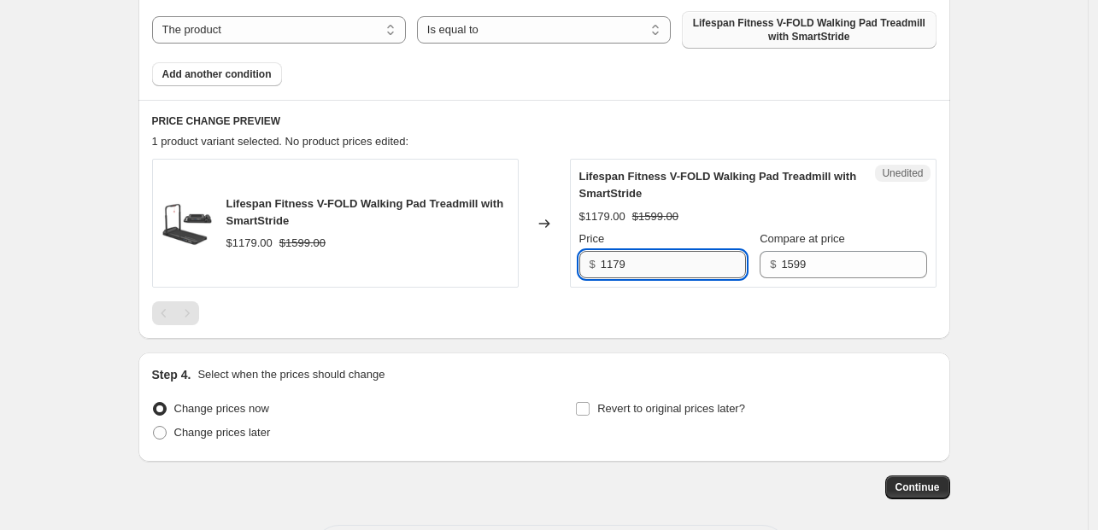
click at [624, 264] on input "1179" at bounding box center [672, 264] width 145 height 27
type input "999"
click at [520, 354] on div "Step 4. Select when the prices should change Change prices now Change prices la…" at bounding box center [543, 407] width 811 height 109
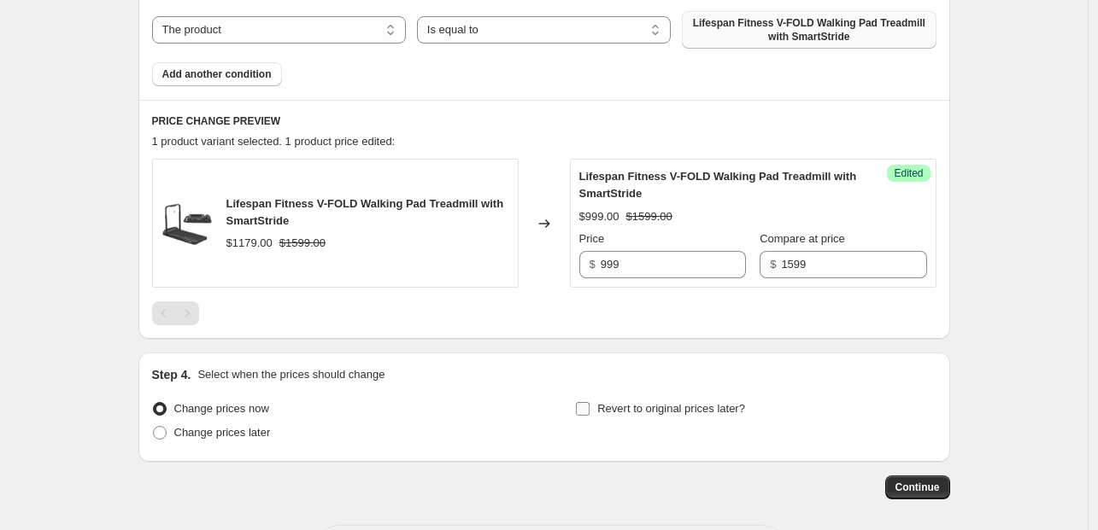
click at [659, 409] on span "Revert to original prices later?" at bounding box center [671, 408] width 148 height 13
click at [589, 409] on input "Revert to original prices later?" at bounding box center [583, 409] width 14 height 14
checkbox input "true"
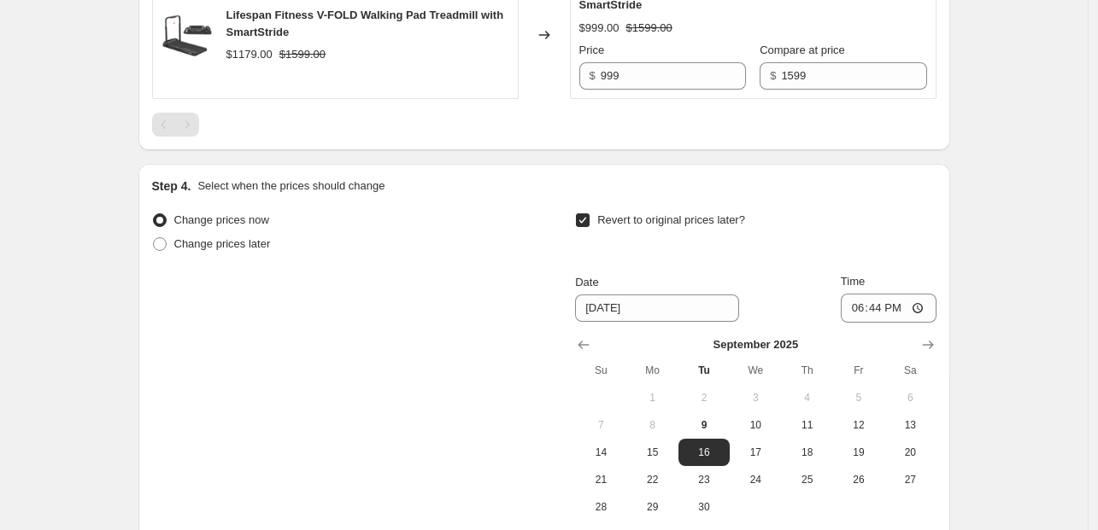
scroll to position [810, 0]
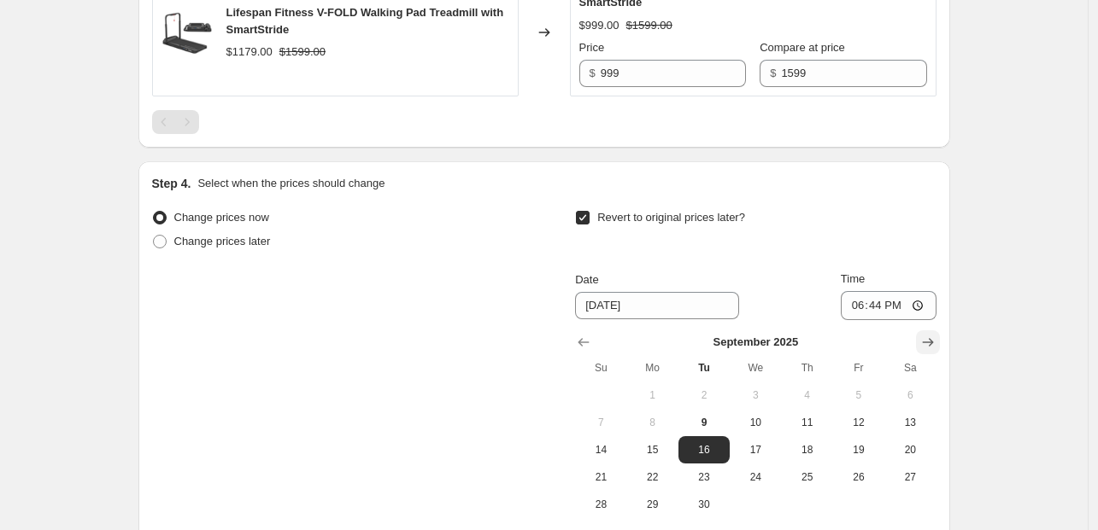
click at [940, 337] on button "Show next month, October 2025" at bounding box center [928, 343] width 24 height 24
click at [721, 419] on span "7" at bounding box center [704, 423] width 38 height 14
type input "[DATE]"
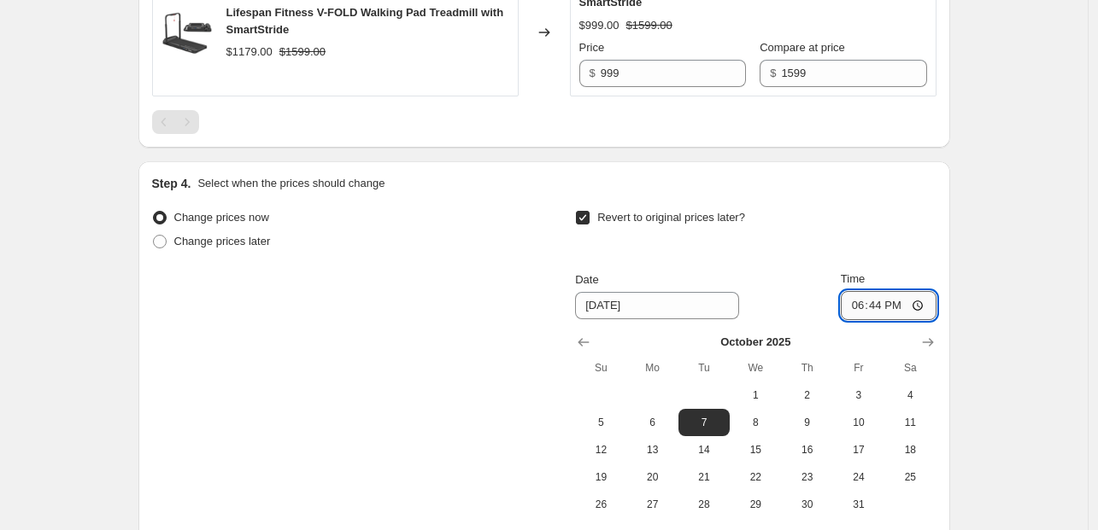
click at [854, 308] on input "18:44" at bounding box center [888, 305] width 96 height 29
type input "16:00"
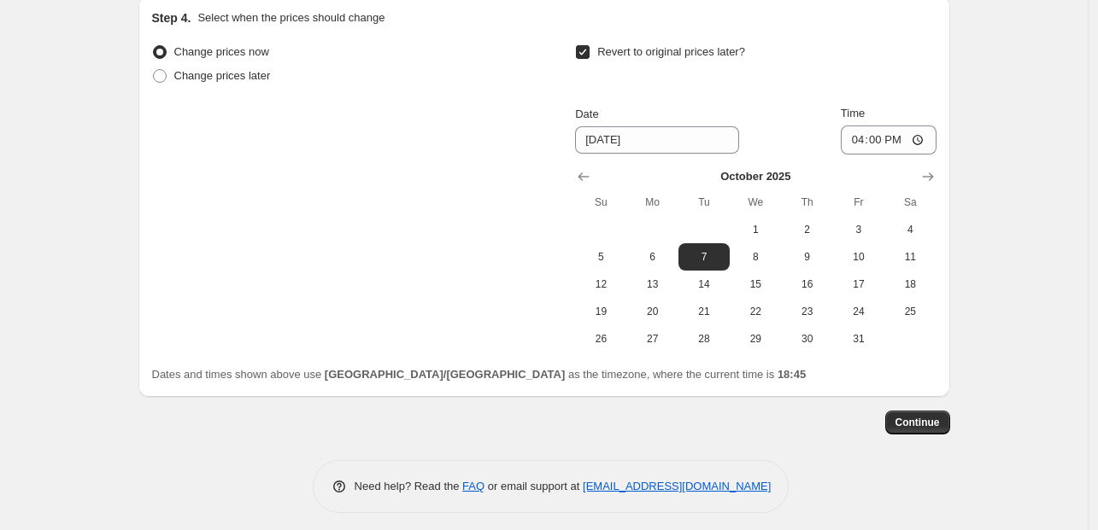
scroll to position [975, 0]
click at [926, 421] on span "Continue" at bounding box center [917, 423] width 44 height 14
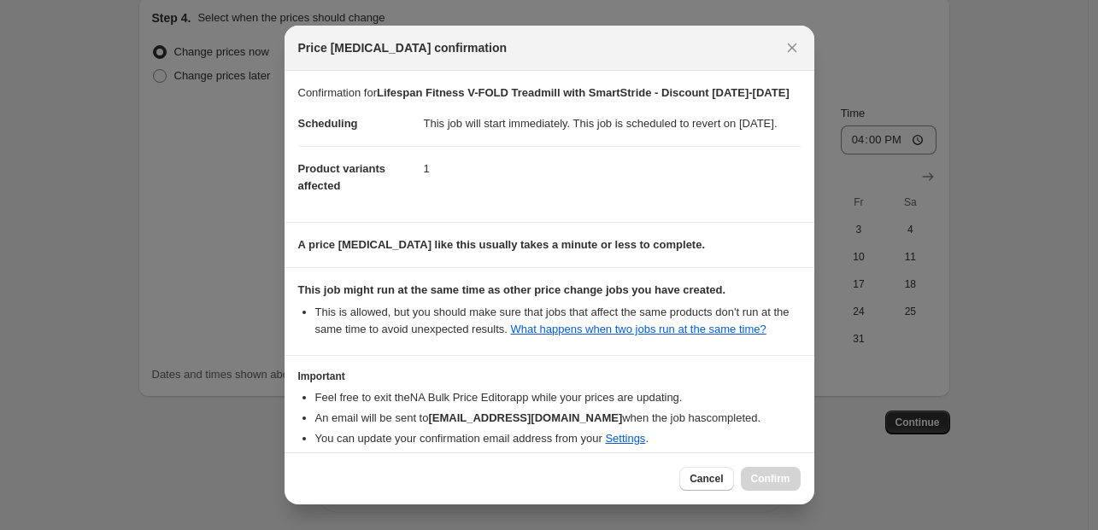
scroll to position [132, 0]
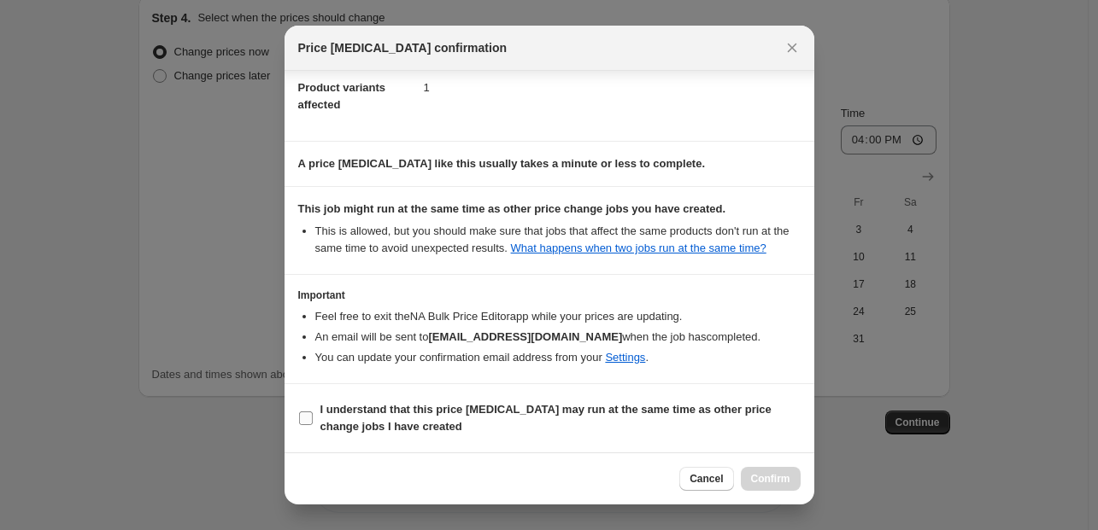
click at [491, 414] on b "I understand that this price [MEDICAL_DATA] may run at the same time as other p…" at bounding box center [545, 418] width 451 height 30
click at [313, 414] on input "I understand that this price [MEDICAL_DATA] may run at the same time as other p…" at bounding box center [306, 419] width 14 height 14
checkbox input "true"
click at [758, 481] on span "Confirm" at bounding box center [770, 479] width 39 height 14
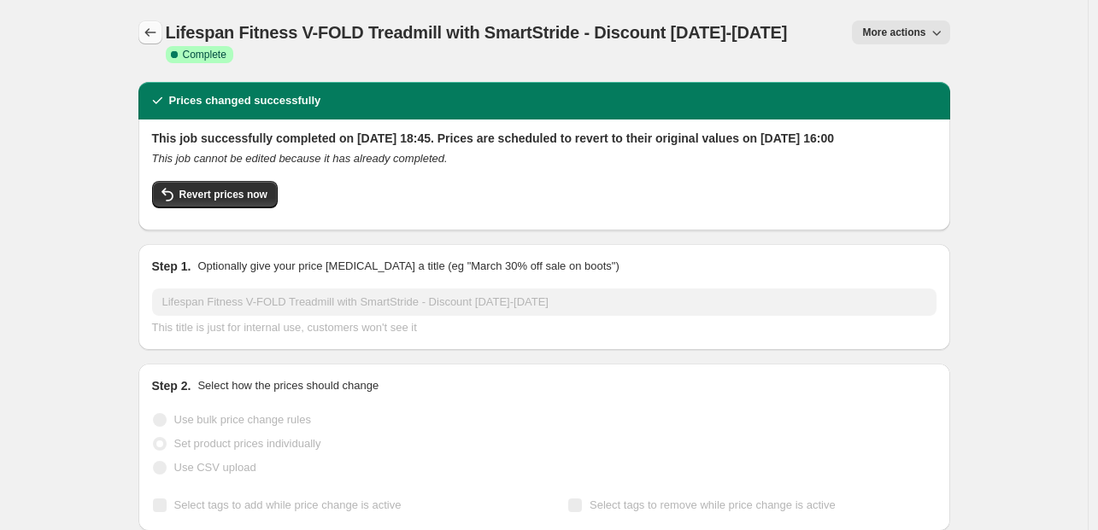
click at [150, 30] on icon "Price change jobs" at bounding box center [150, 32] width 17 height 17
